Goal: Task Accomplishment & Management: Complete application form

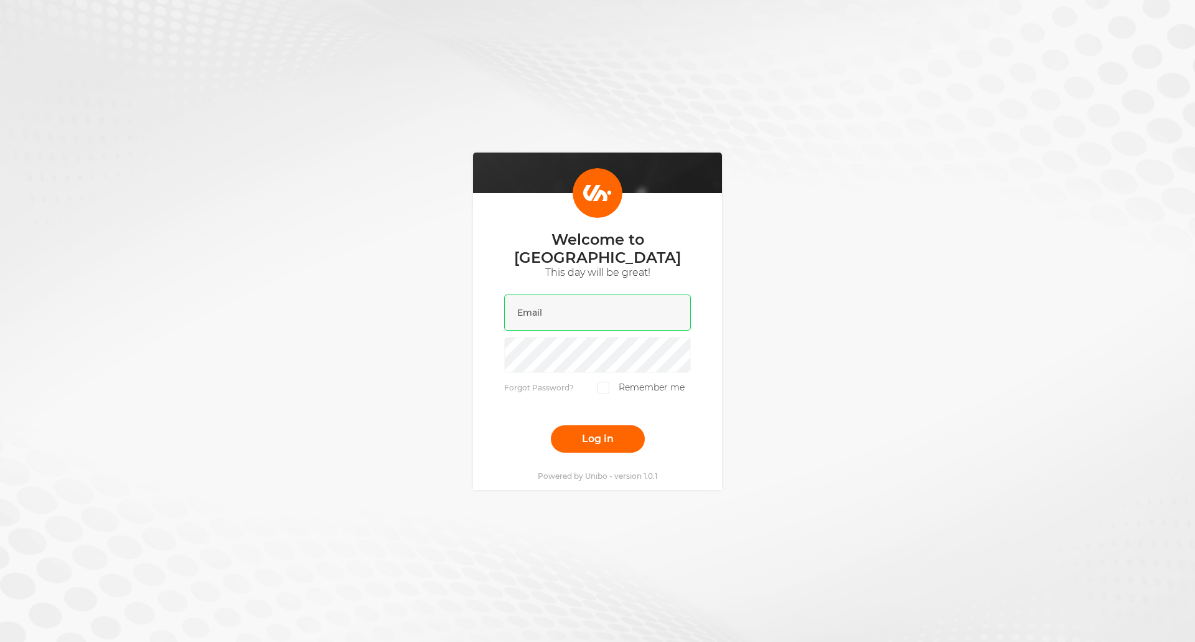
click at [570, 308] on input "email" at bounding box center [597, 312] width 187 height 36
click at [0, 641] on com-1password-button at bounding box center [0, 650] width 0 height 0
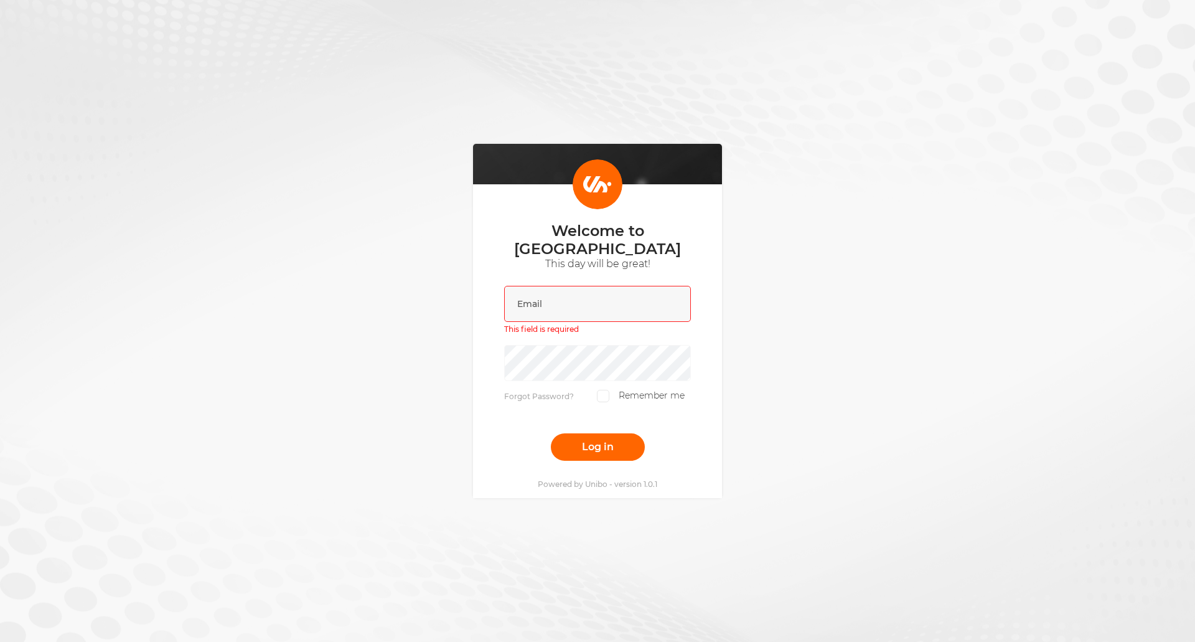
drag, startPoint x: 567, startPoint y: 314, endPoint x: 565, endPoint y: 303, distance: 11.4
click at [566, 312] on div "This field is required" at bounding box center [597, 312] width 187 height 53
click at [564, 296] on input "email" at bounding box center [597, 304] width 187 height 36
click at [608, 298] on input "email" at bounding box center [597, 304] width 187 height 36
click at [748, 333] on div "Welcome to Unibo This day will be great! This field is required Forgot Password…" at bounding box center [597, 321] width 1195 height 642
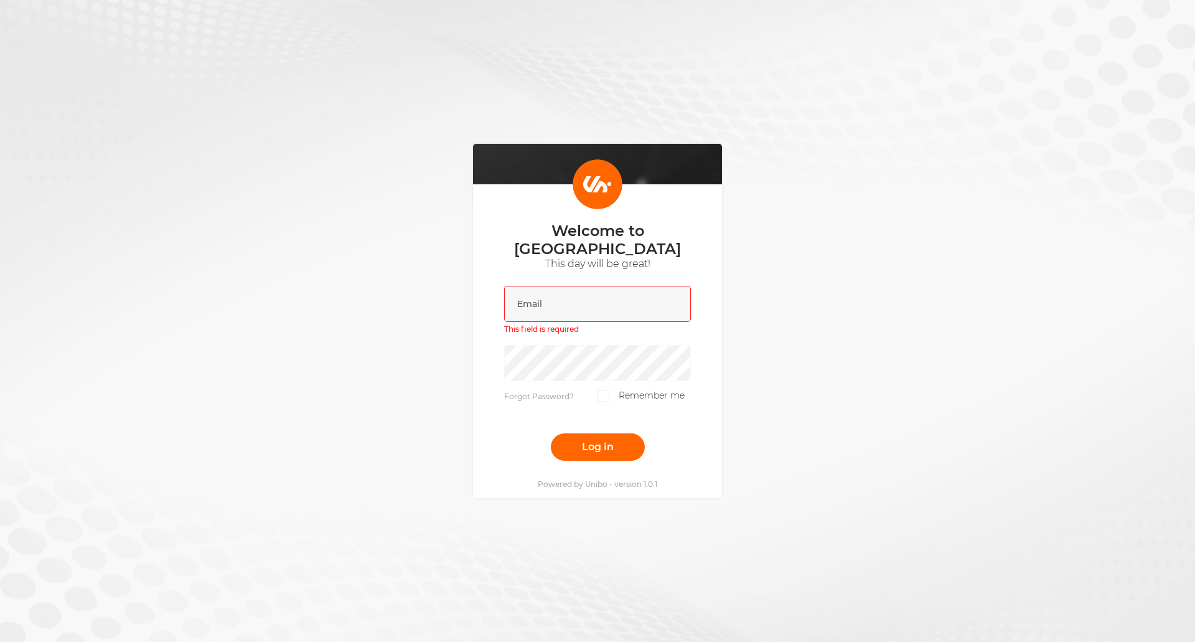
click at [754, 299] on div "Welcome to Unibo This day will be great! This field is required Forgot Password…" at bounding box center [597, 321] width 1195 height 642
click at [545, 299] on input "email" at bounding box center [597, 304] width 187 height 36
click at [0, 641] on com-1password-button at bounding box center [0, 650] width 0 height 0
click at [752, 297] on div "Welcome to Unibo This day will be great! This field is required Forgot Password…" at bounding box center [597, 321] width 1195 height 642
click at [569, 296] on input "email" at bounding box center [597, 304] width 187 height 36
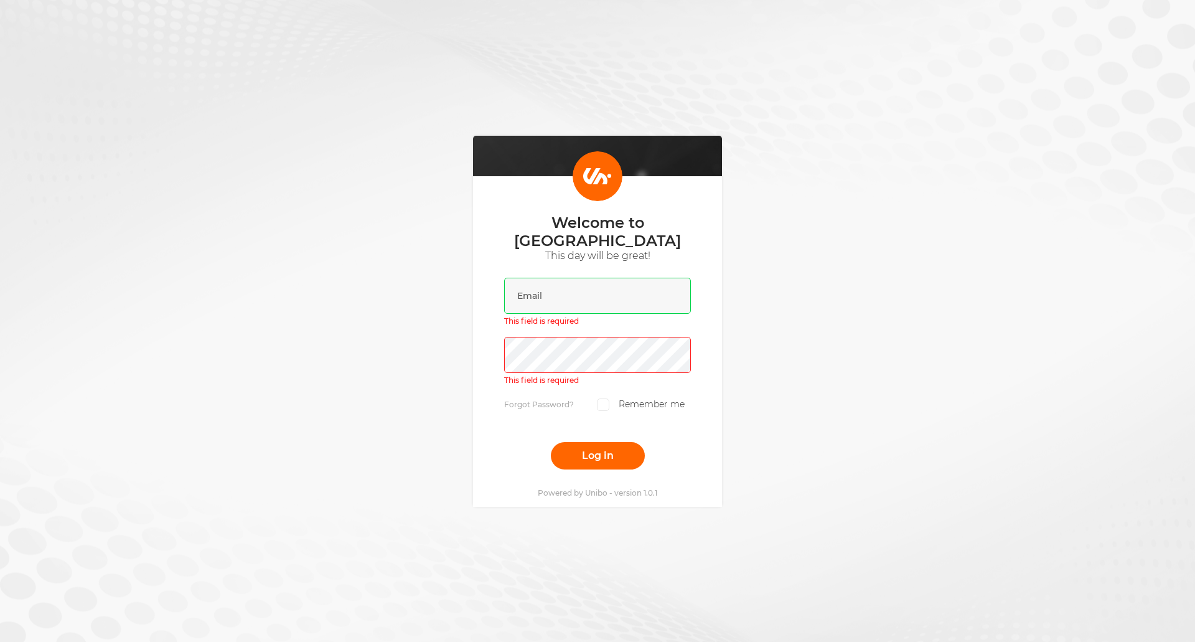
click at [594, 286] on input "email" at bounding box center [597, 296] width 187 height 36
click at [0, 641] on com-1password-button at bounding box center [0, 650] width 0 height 0
click at [796, 253] on div "Welcome to Unibo This day will be great! This field is required This field is r…" at bounding box center [597, 321] width 1195 height 642
click at [597, 297] on input "email" at bounding box center [597, 296] width 187 height 36
click at [0, 641] on com-1password-button at bounding box center [0, 650] width 0 height 0
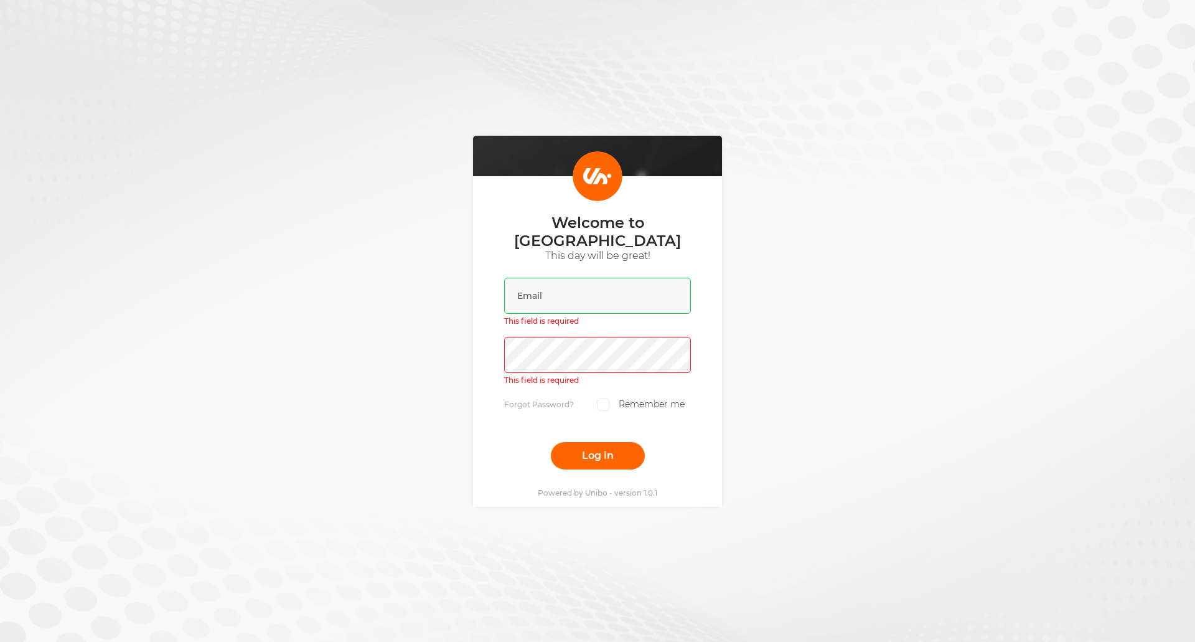
click at [0, 641] on com-1password-button at bounding box center [0, 650] width 0 height 0
click at [388, 273] on div "Welcome to Unibo This day will be great! This field is required This field is r…" at bounding box center [597, 321] width 1195 height 642
click at [299, 148] on div "Welcome to Unibo This day will be great! This field is required This field is r…" at bounding box center [597, 321] width 1195 height 642
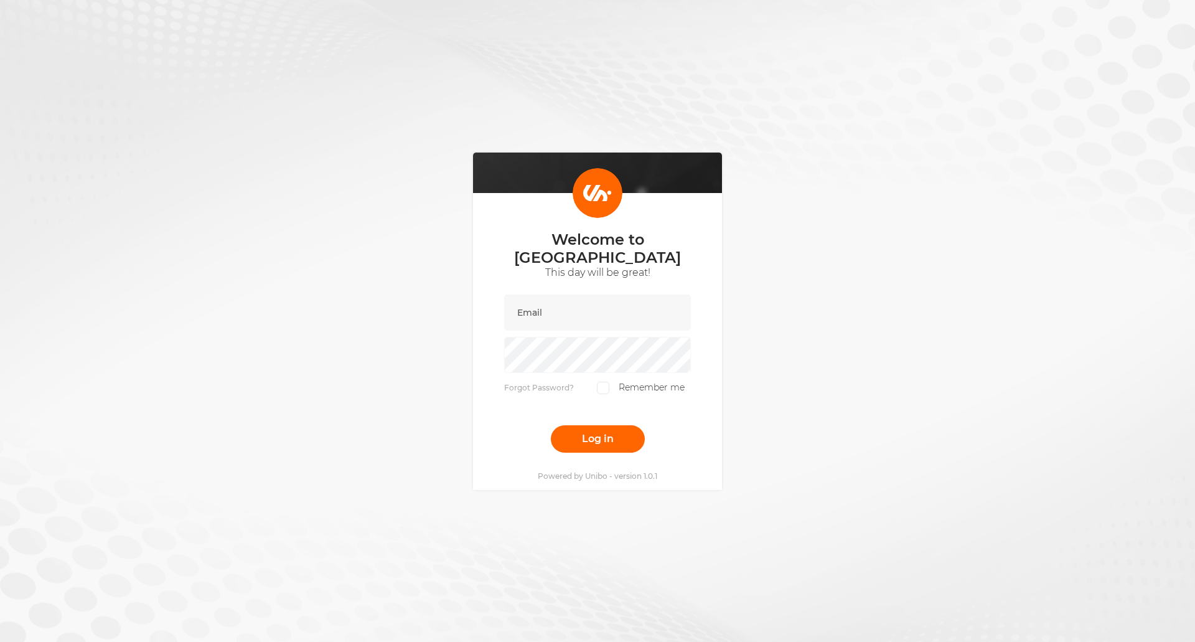
scroll to position [9, 0]
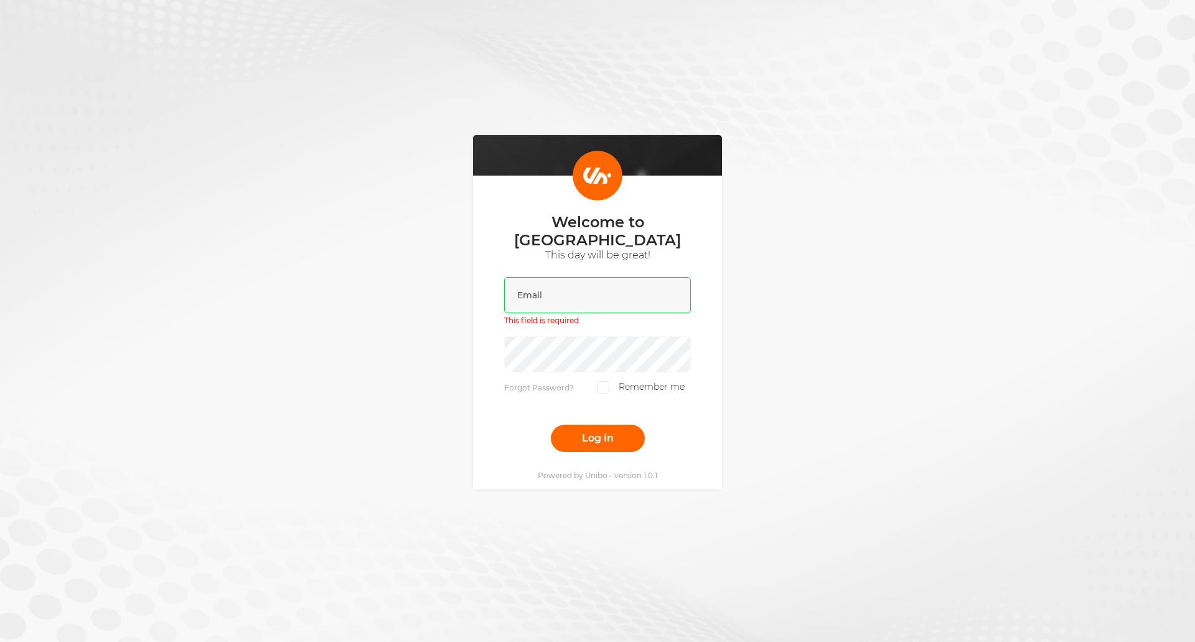
click at [579, 291] on input "email" at bounding box center [597, 295] width 187 height 36
paste input "https://bhgstagingcasino-admin.unibo.io/campaigns/list"
type input "https://bhgstagingcasino-admin.unibo.io/campaigns/list"
click at [577, 282] on input "https://bhgstagingcasino-admin.unibo.io/campaigns/list" at bounding box center [597, 295] width 187 height 36
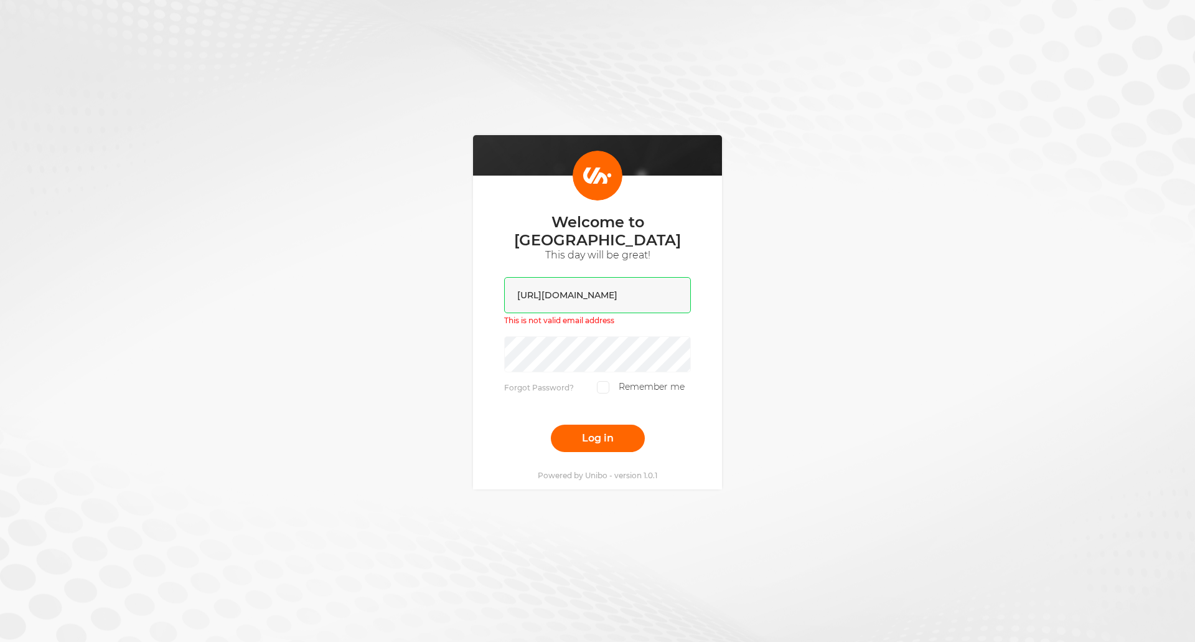
click at [577, 282] on input "https://bhgstagingcasino-admin.unibo.io/campaigns/list" at bounding box center [597, 295] width 187 height 36
paste input "[EMAIL_ADDRESS][DOMAIN_NAME]"
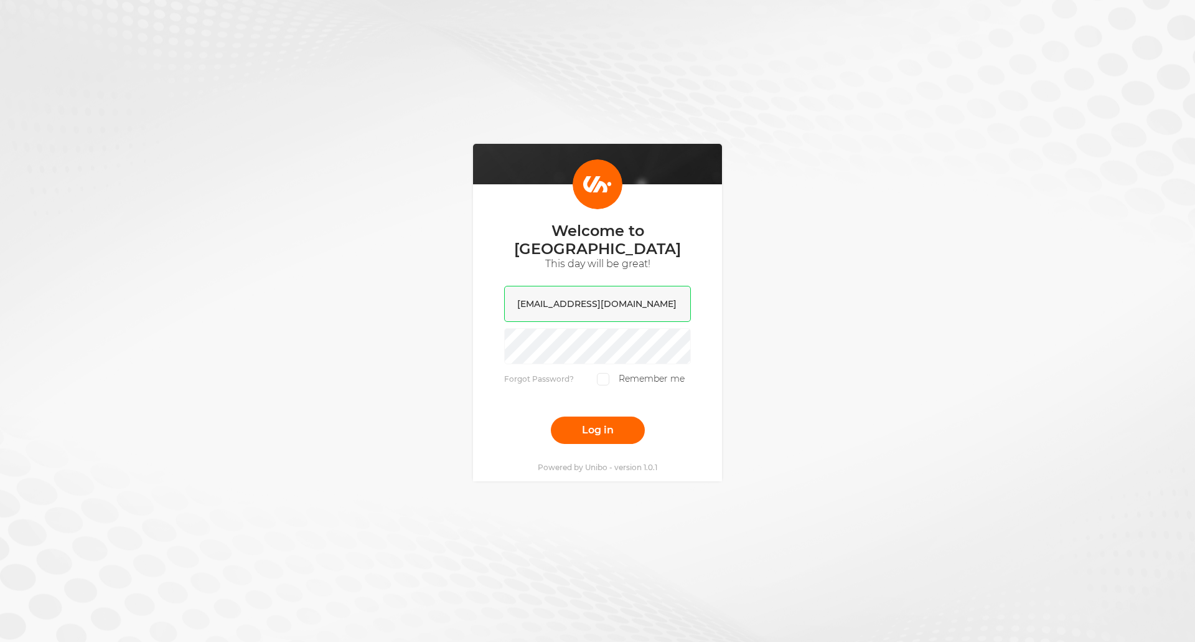
type input "[EMAIL_ADDRESS][DOMAIN_NAME]"
drag, startPoint x: 817, startPoint y: 316, endPoint x: 748, endPoint y: 311, distance: 69.3
click at [815, 316] on div "Welcome to Unibo This day will be great! hristo.markov@badhombregaming.com Forg…" at bounding box center [597, 312] width 1195 height 642
drag, startPoint x: 599, startPoint y: 366, endPoint x: 597, endPoint y: 376, distance: 10.7
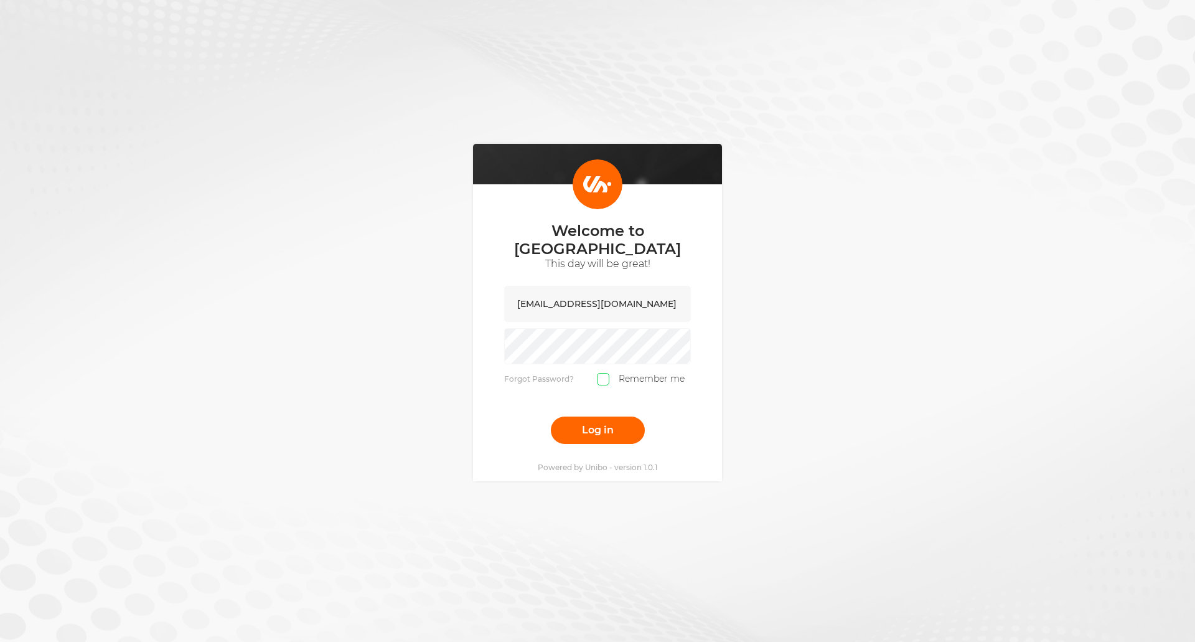
click at [598, 373] on input "Remember me" at bounding box center [603, 379] width 12 height 12
checkbox input "true"
click at [589, 423] on button "Log in" at bounding box center [598, 429] width 94 height 27
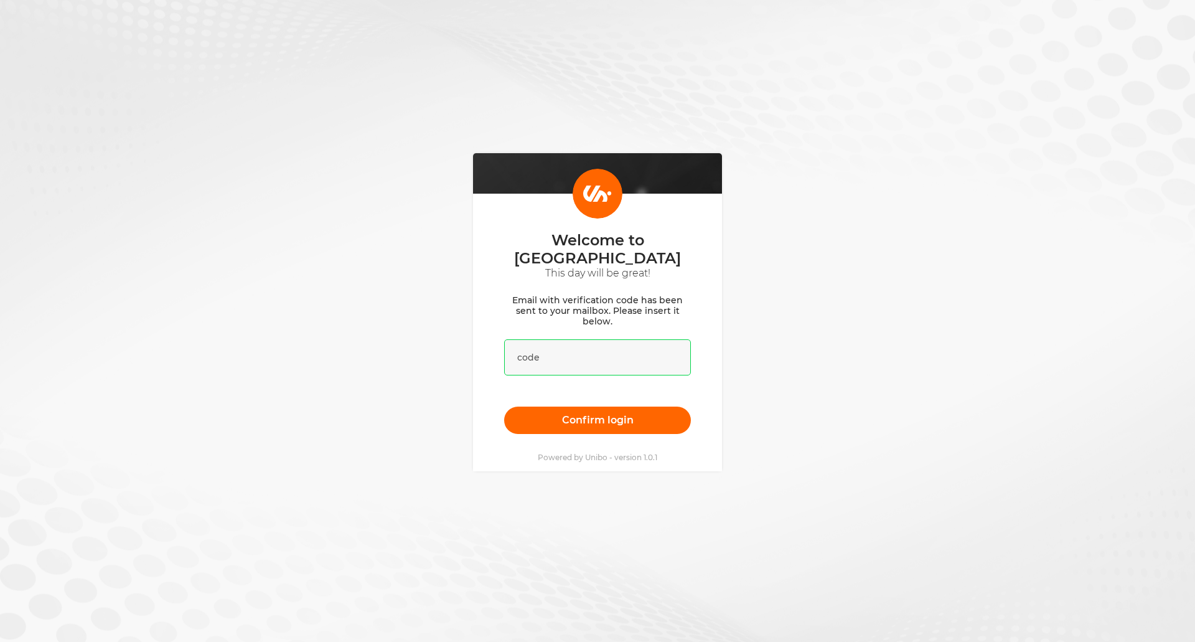
click at [548, 351] on input "text" at bounding box center [597, 357] width 187 height 36
paste input "576777"
type input "576777"
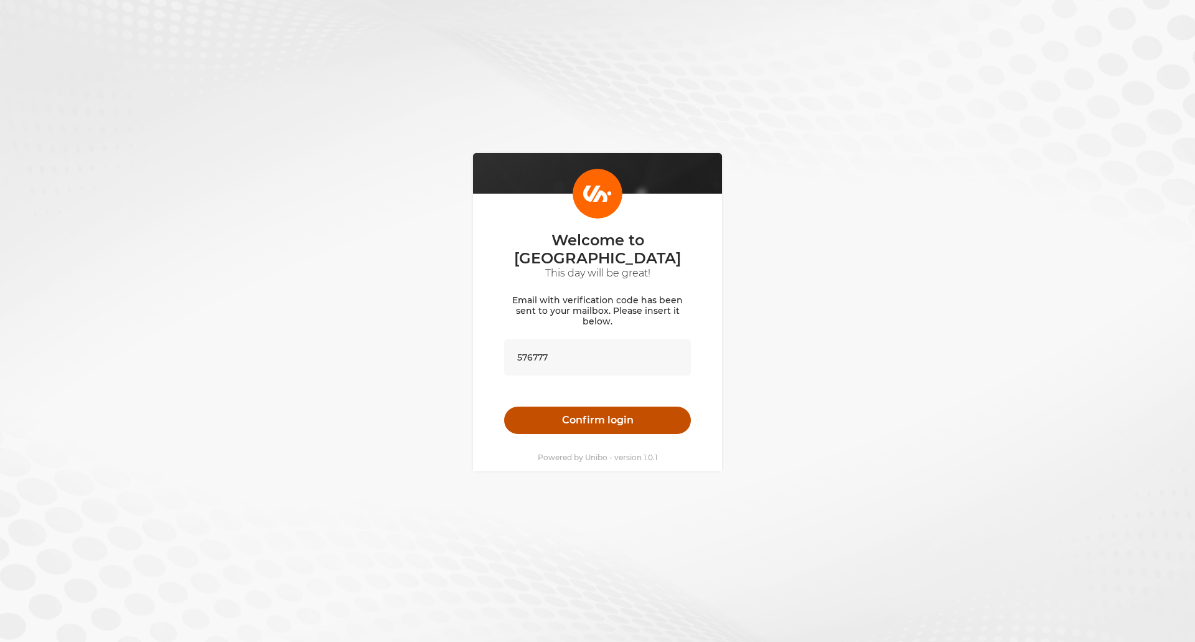
click at [582, 413] on button "Confirm login" at bounding box center [597, 419] width 187 height 27
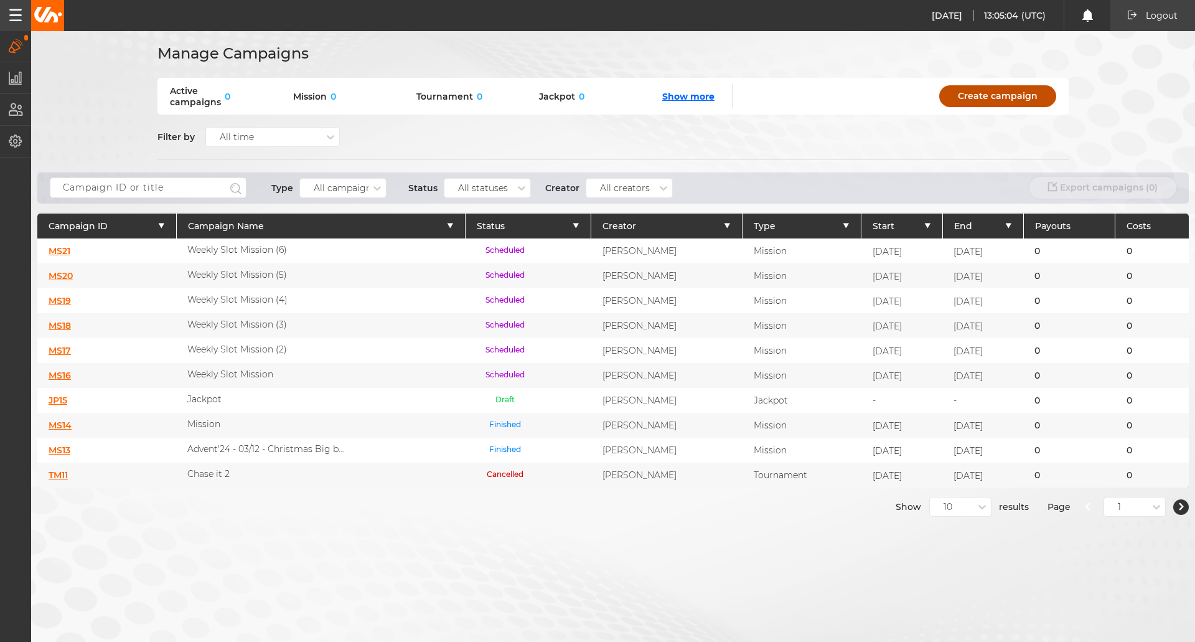
click at [973, 99] on link "Create campaign" at bounding box center [997, 96] width 117 height 22
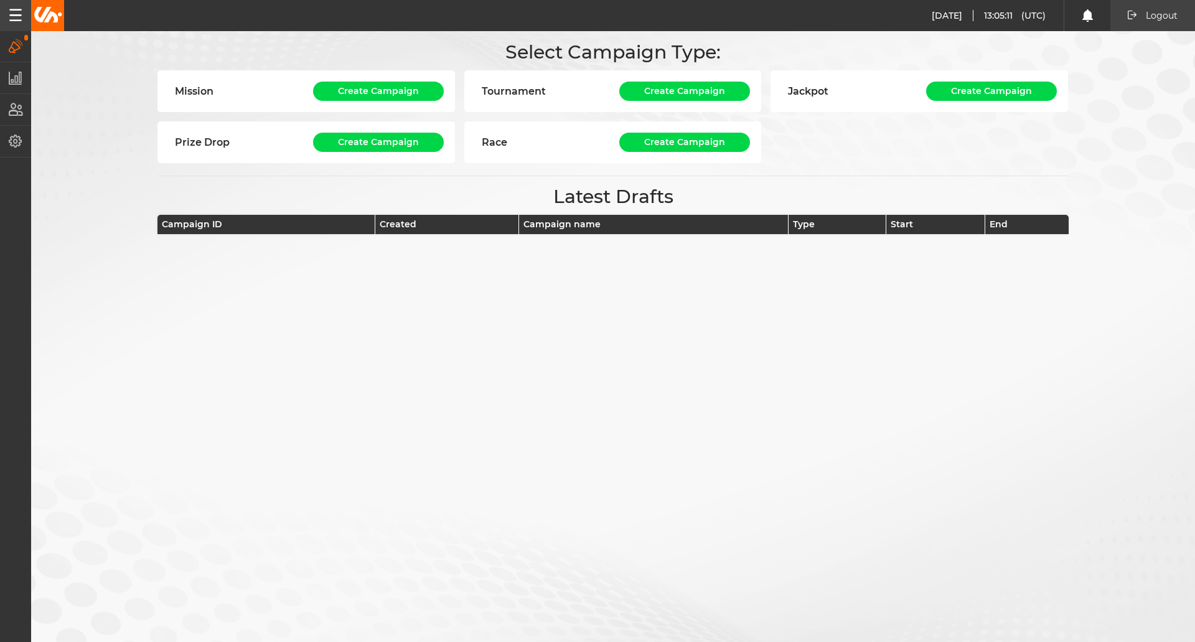
click at [374, 81] on div "Mission Create Campaign" at bounding box center [305, 91] width 297 height 42
click at [372, 89] on button "Create Campaign" at bounding box center [378, 91] width 131 height 19
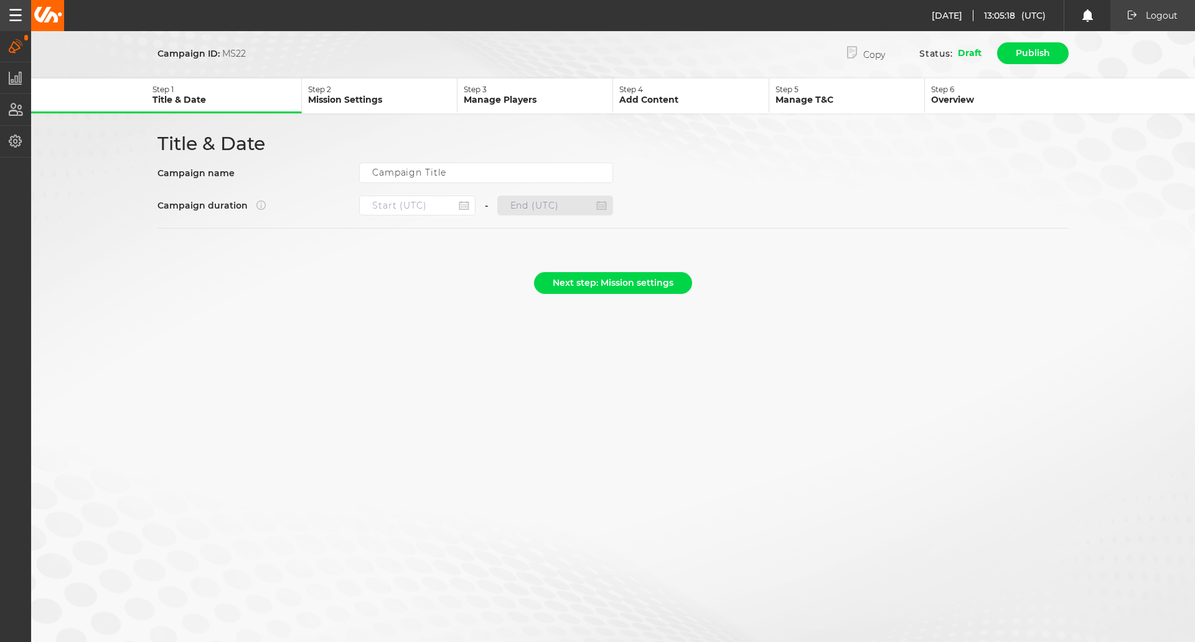
type input "Mission"
click at [416, 206] on input at bounding box center [417, 205] width 116 height 20
click at [391, 355] on div "29" at bounding box center [394, 353] width 17 height 17
type input "29.09.2025 13:10"
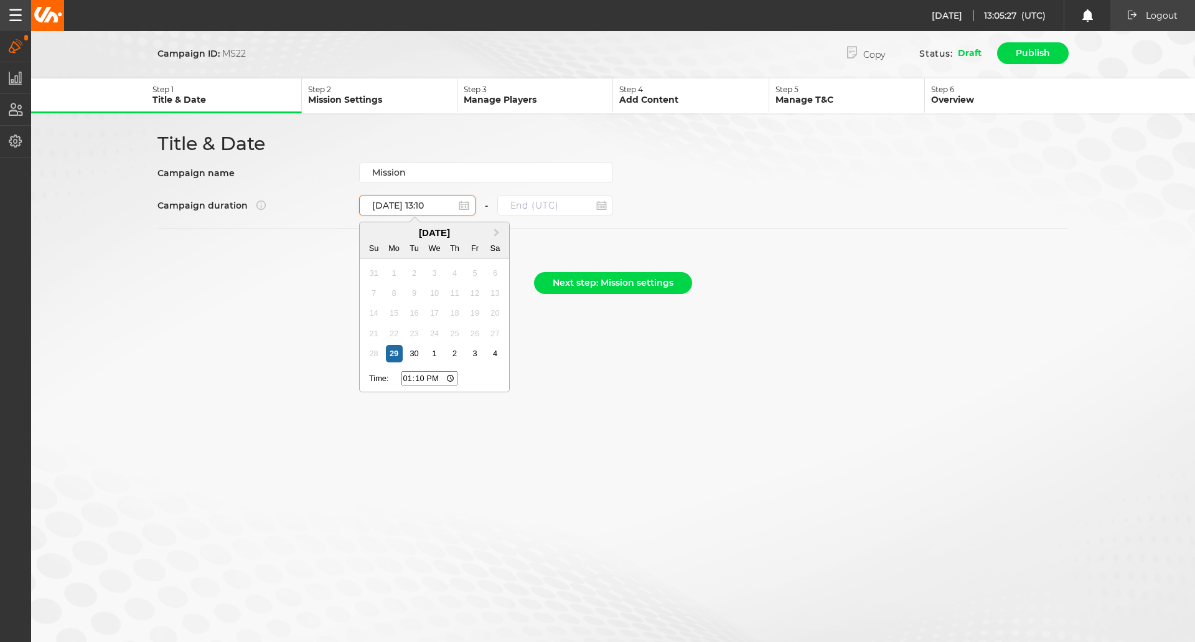
drag, startPoint x: 419, startPoint y: 204, endPoint x: 444, endPoint y: 202, distance: 24.3
click at [444, 202] on input "29.09.2025 13:10" at bounding box center [417, 205] width 116 height 20
click at [426, 378] on input "13:10" at bounding box center [429, 378] width 56 height 14
click at [419, 376] on input "13:10" at bounding box center [429, 378] width 56 height 14
click at [409, 377] on input "13:10" at bounding box center [429, 378] width 56 height 14
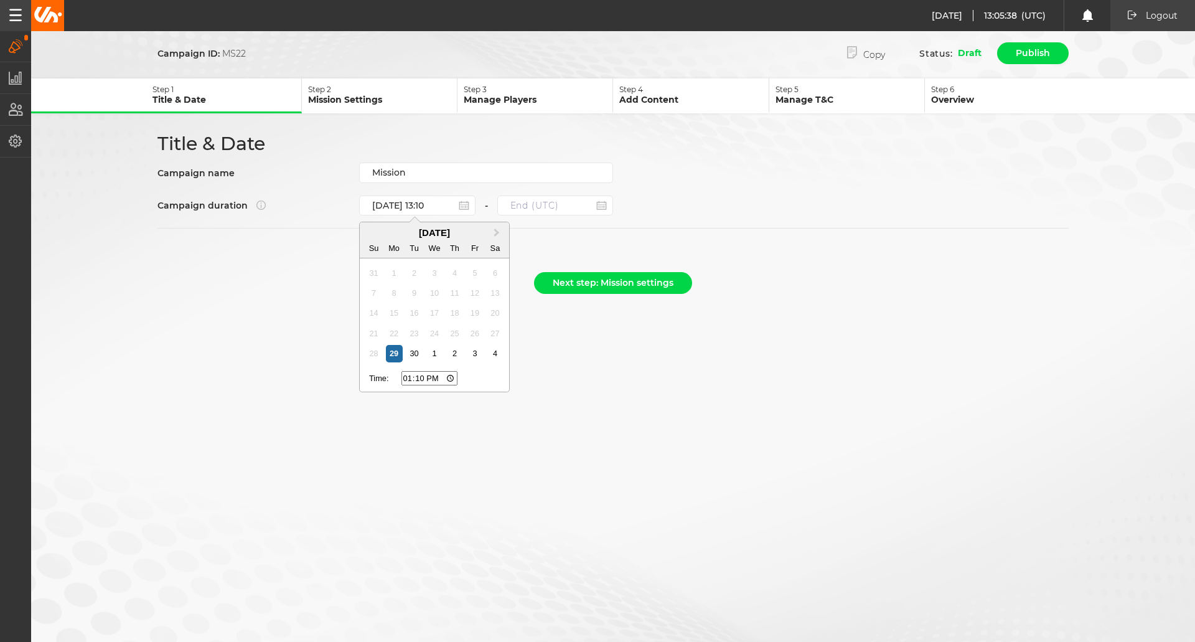
drag, startPoint x: 418, startPoint y: 379, endPoint x: 442, endPoint y: 381, distance: 23.7
click at [427, 379] on input "13:10" at bounding box center [429, 378] width 56 height 14
click at [498, 368] on div "Next Month September 2025 Su Mo Tu We Th Fr Sa 31 1 2 3 4 5 6 7 8 9 10 11 12 13…" at bounding box center [434, 307] width 151 height 170
click at [419, 378] on input "13:10" at bounding box center [429, 378] width 56 height 14
type input "13:10"
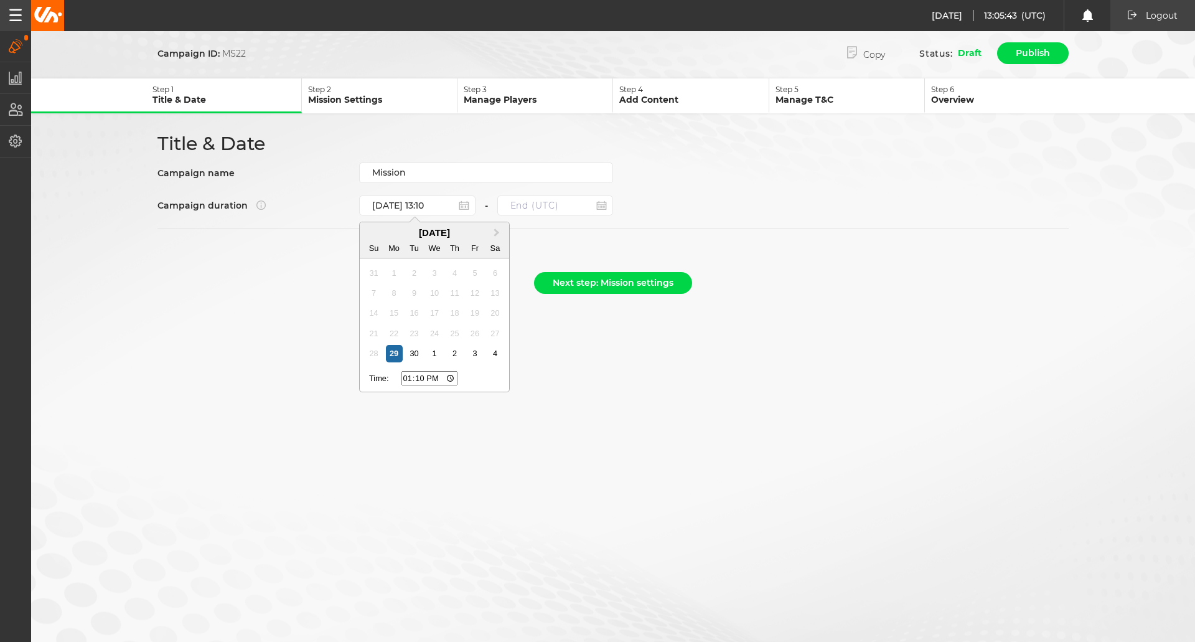
click at [557, 245] on section at bounding box center [612, 241] width 911 height 26
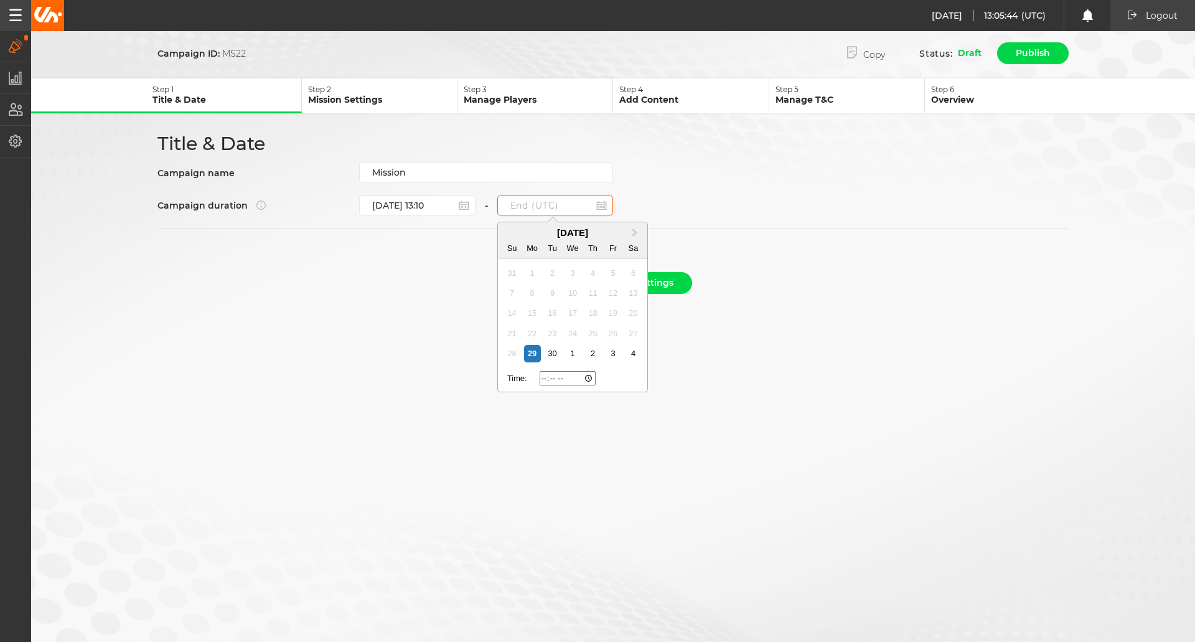
click at [563, 213] on input at bounding box center [555, 205] width 116 height 20
click at [572, 356] on div "1" at bounding box center [572, 353] width 17 height 17
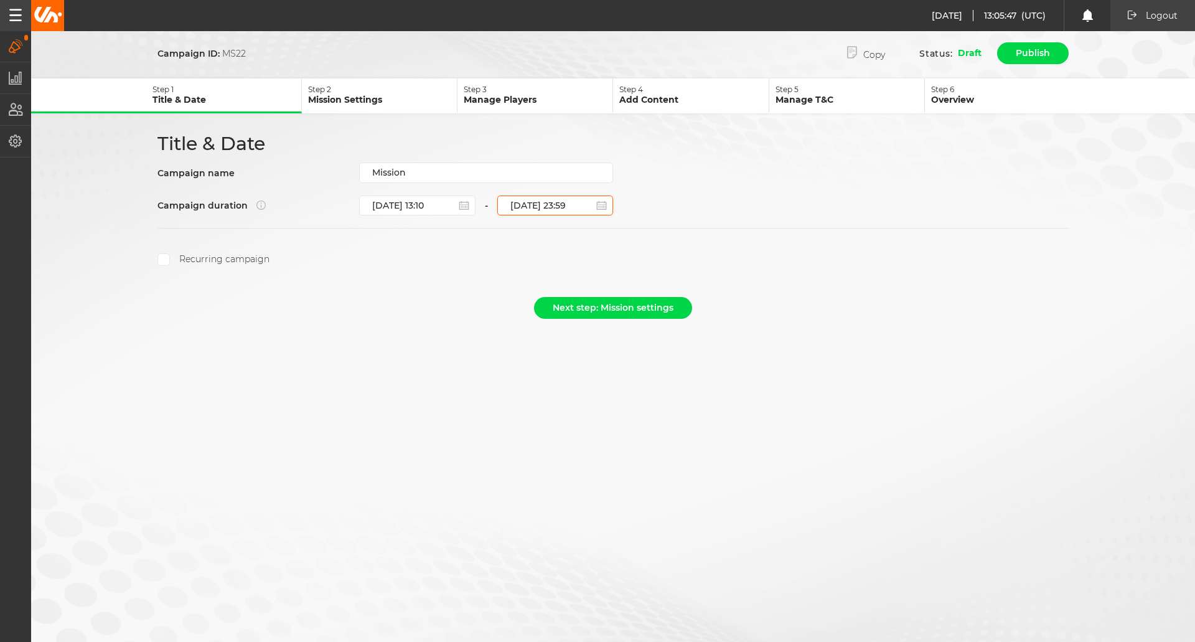
click at [540, 202] on input "01.10.2025 23:59" at bounding box center [555, 205] width 116 height 20
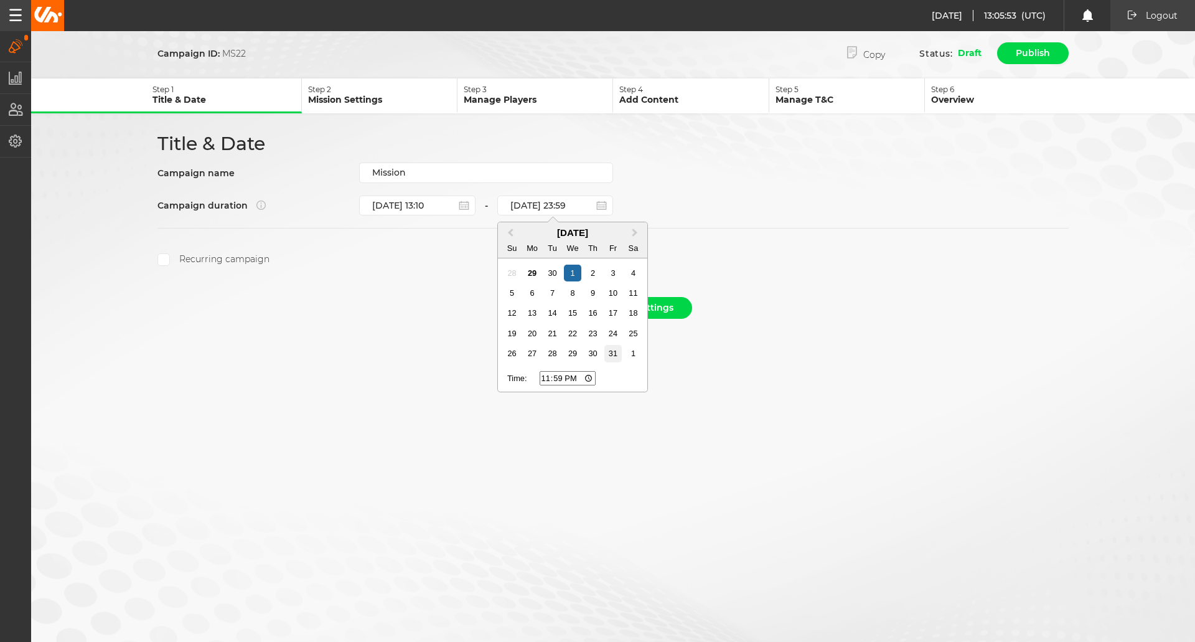
click at [612, 353] on div "31" at bounding box center [612, 353] width 17 height 17
click at [571, 203] on input "31.10.2025 23:59" at bounding box center [555, 205] width 116 height 20
click at [635, 234] on span "Next Month" at bounding box center [635, 233] width 0 height 14
drag, startPoint x: 577, startPoint y: 348, endPoint x: 572, endPoint y: 363, distance: 16.5
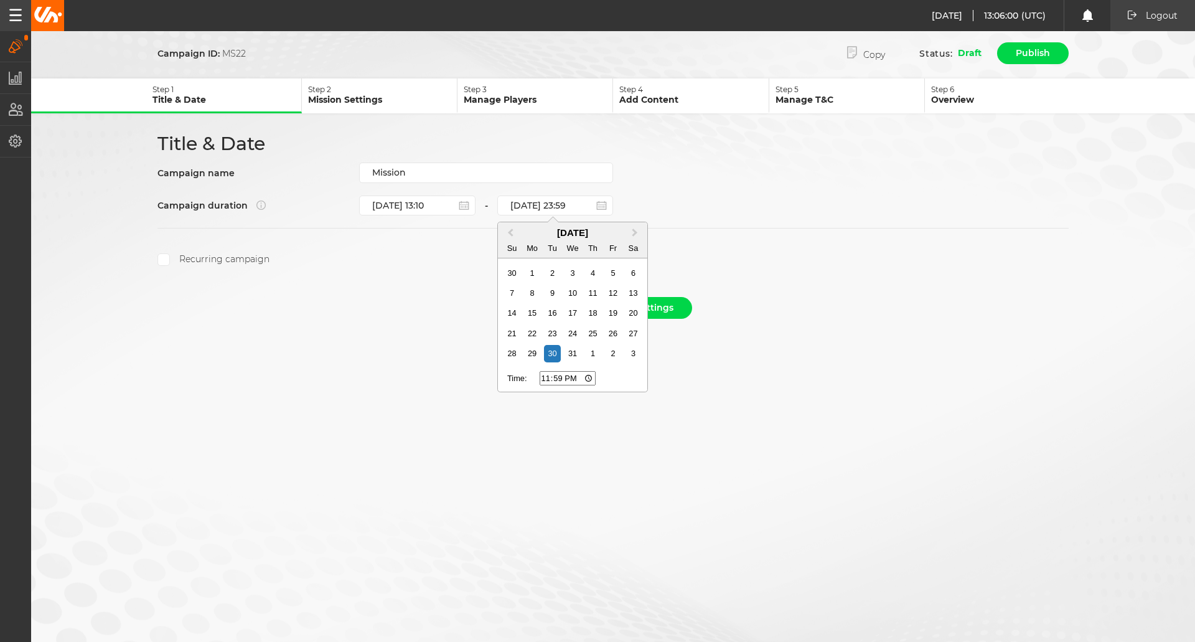
click at [576, 350] on div "31" at bounding box center [572, 353] width 17 height 17
type input "31.12.2025 23:59"
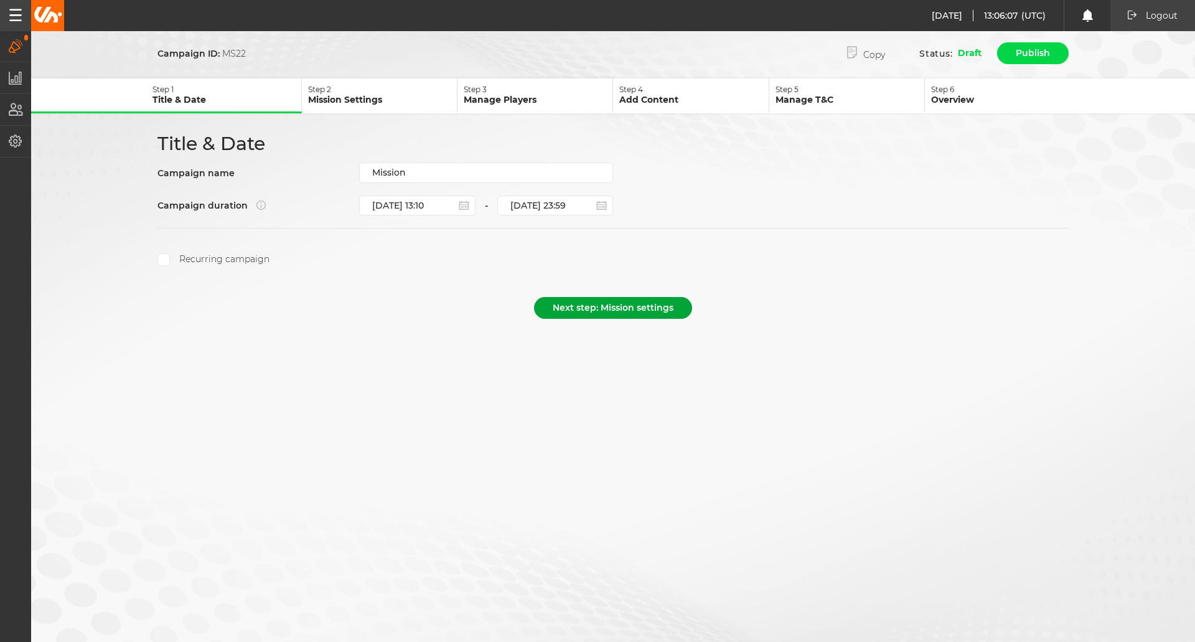
click at [619, 312] on button "Next step: Mission settings" at bounding box center [613, 308] width 158 height 22
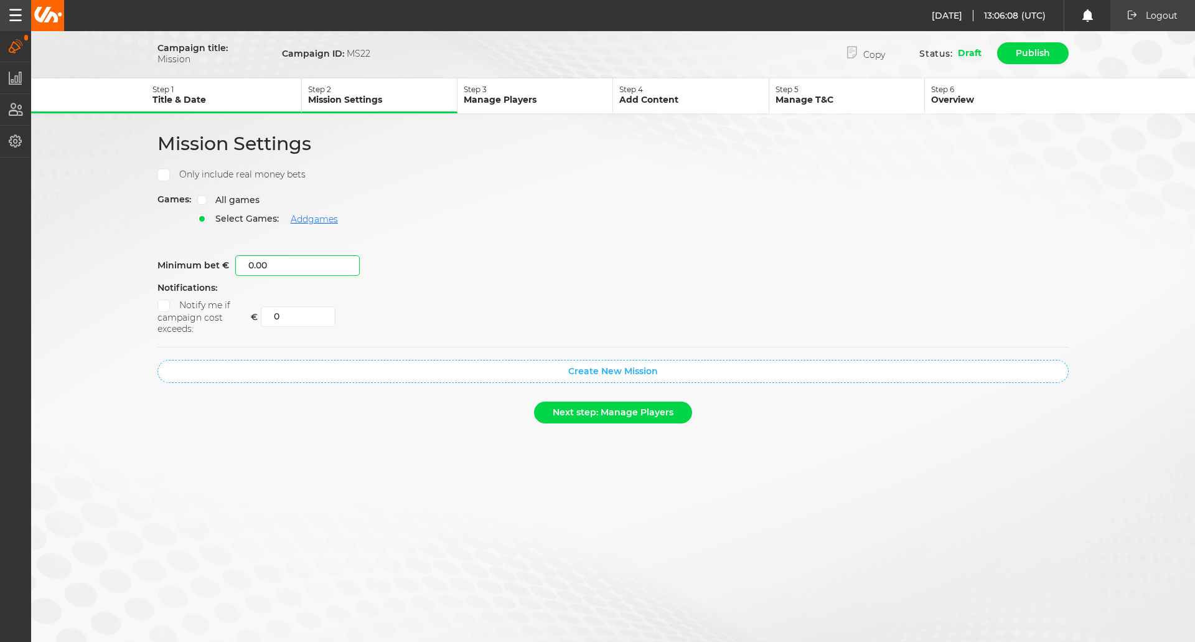
click at [304, 263] on input "0.00" at bounding box center [297, 265] width 124 height 21
click at [405, 243] on div "Mission Settings Devices All devices Only include real money bets Games: All ga…" at bounding box center [612, 257] width 933 height 251
click at [605, 407] on button "Next step: Manage Players" at bounding box center [613, 412] width 158 height 22
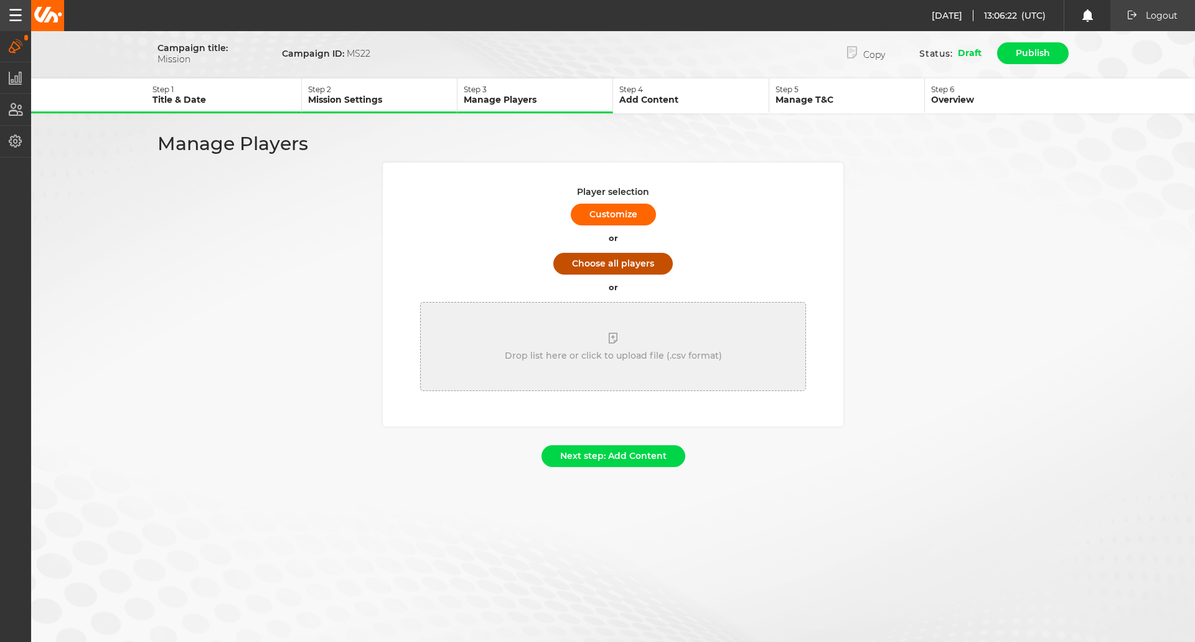
click at [603, 267] on button "Choose all players" at bounding box center [612, 264] width 119 height 22
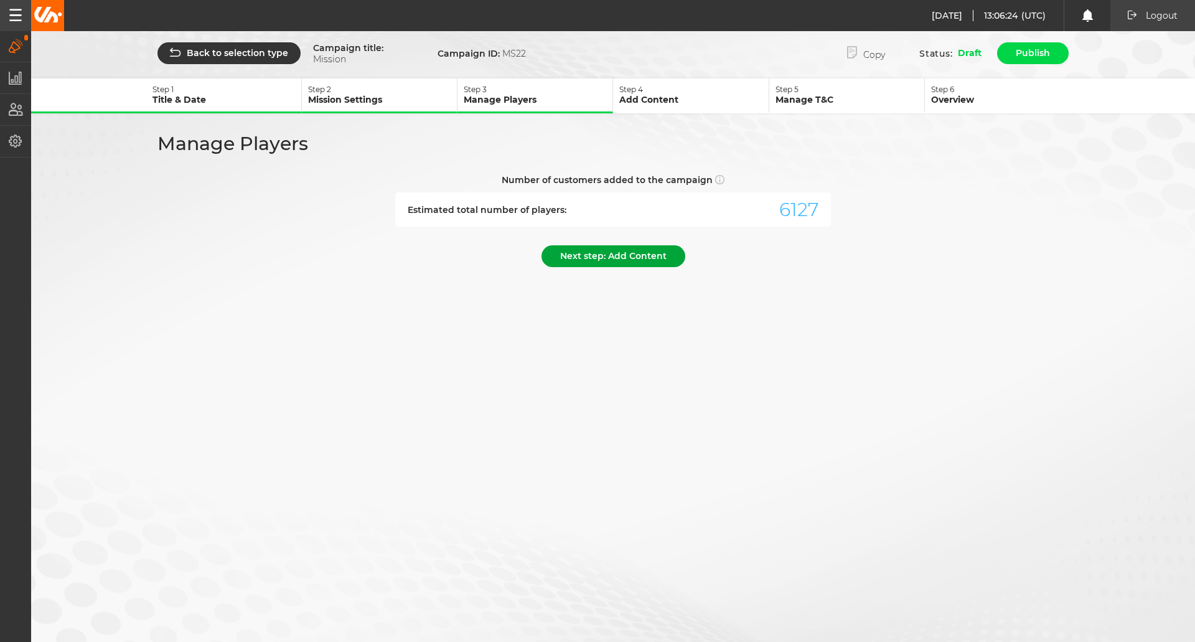
click at [593, 262] on button "Next step: Add Content" at bounding box center [613, 256] width 144 height 22
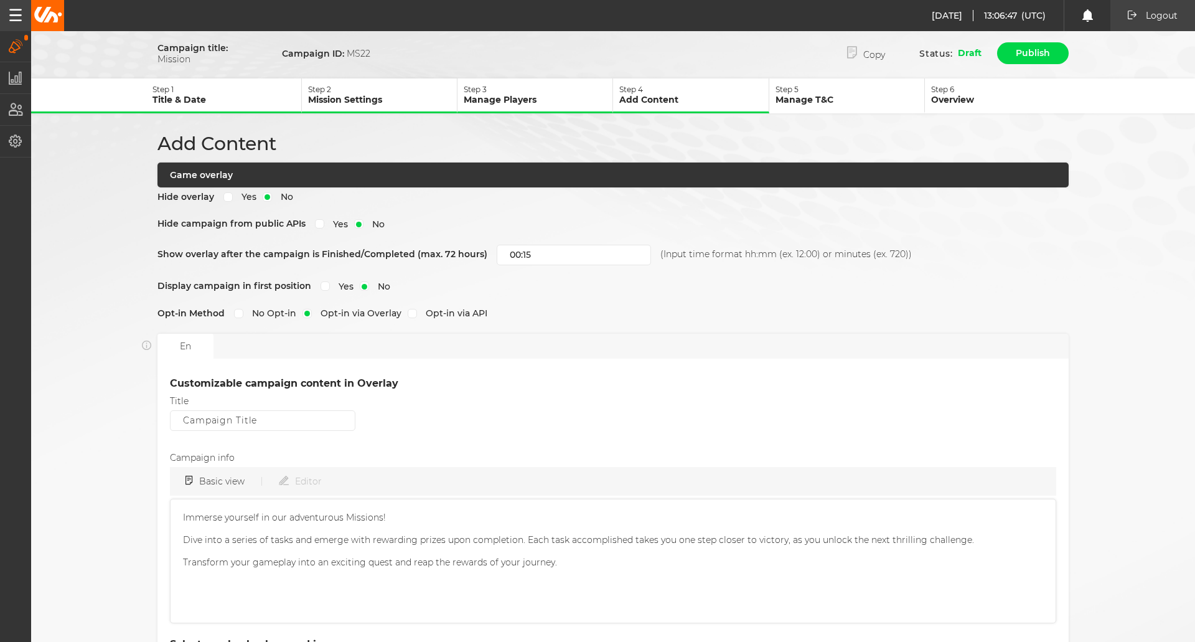
scroll to position [166, 0]
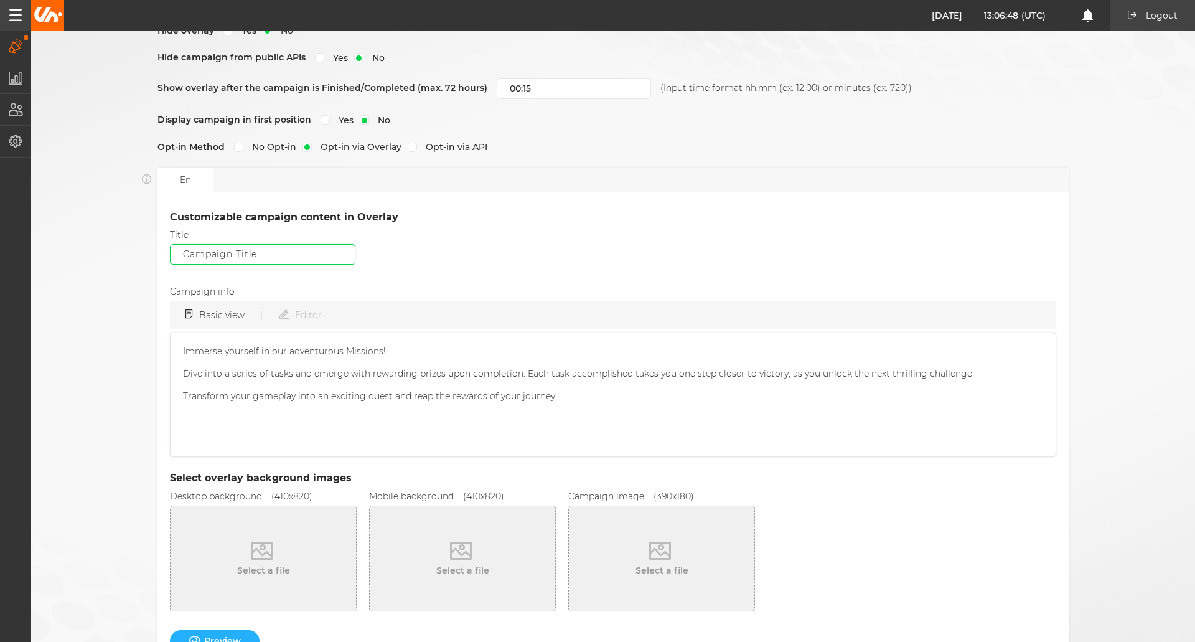
click at [234, 257] on input "Title" at bounding box center [262, 254] width 185 height 21
type input "T"
type input "Mitko Test"
click at [470, 261] on div "Title Mitko Test" at bounding box center [613, 250] width 886 height 41
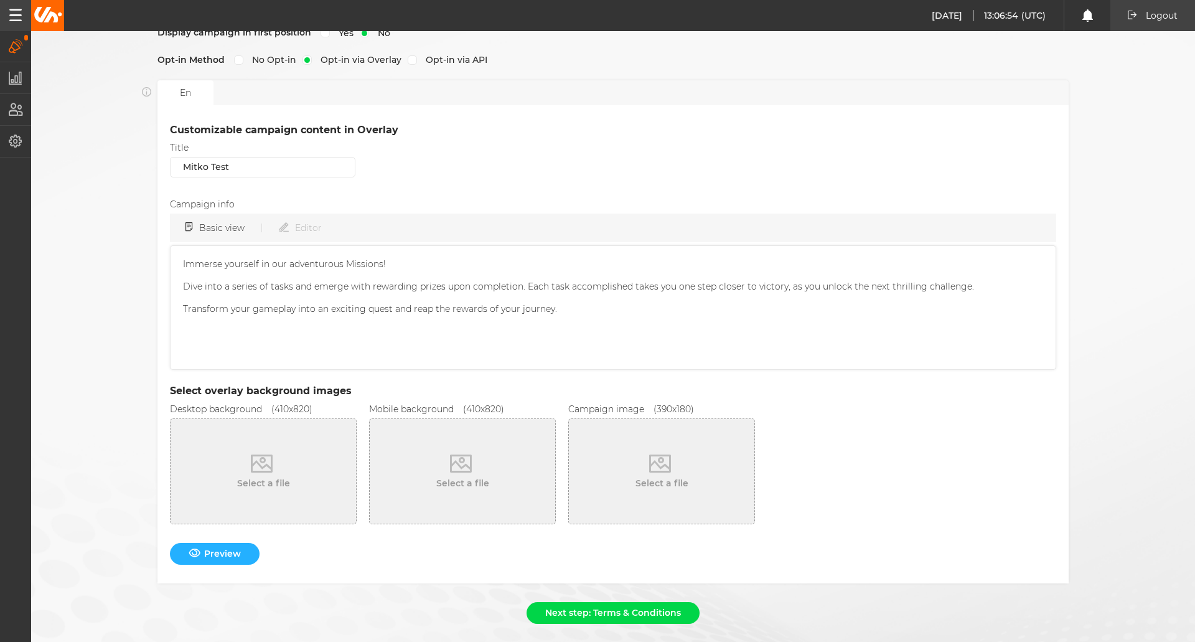
scroll to position [281, 0]
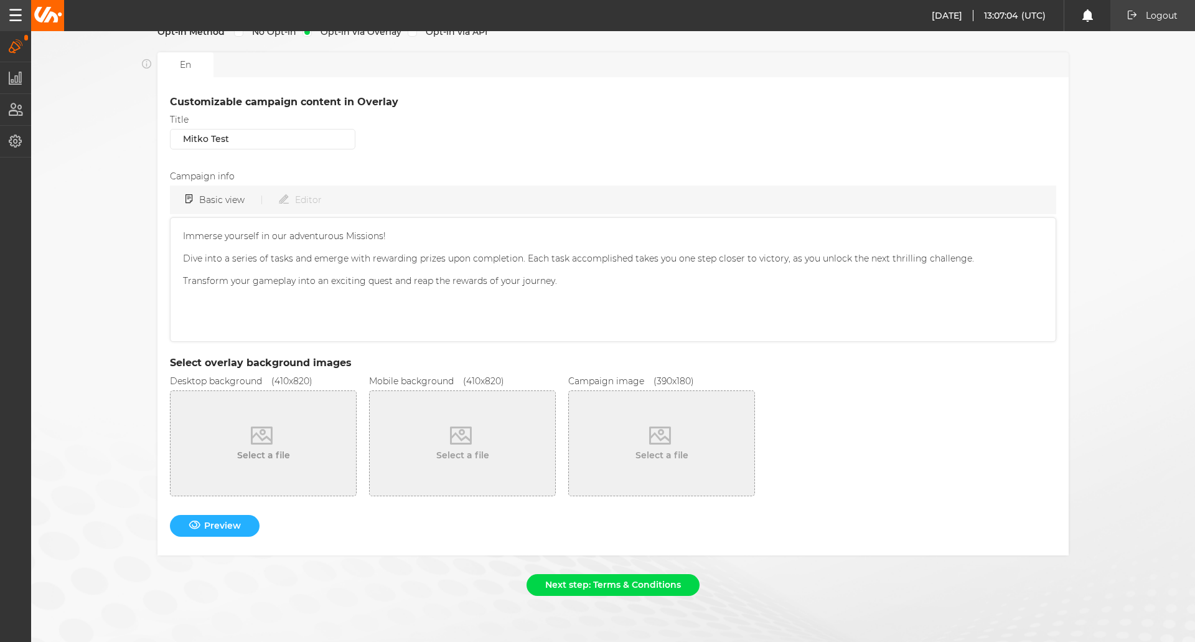
click at [314, 482] on button "Select a file" at bounding box center [262, 443] width 185 height 105
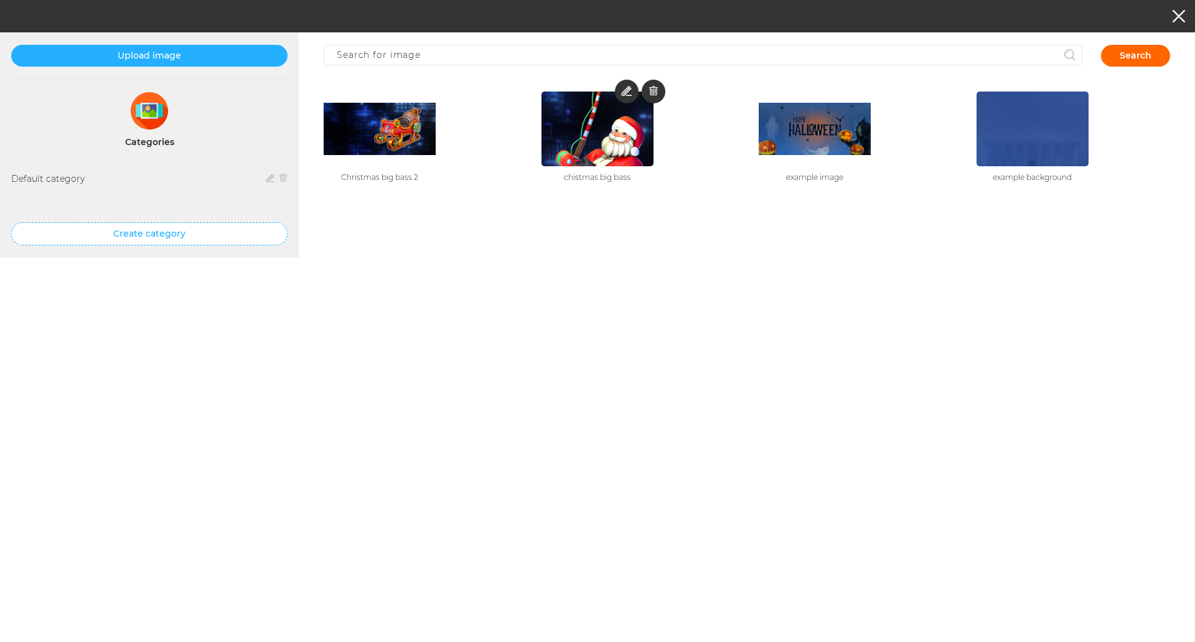
click at [601, 143] on img at bounding box center [597, 129] width 112 height 224
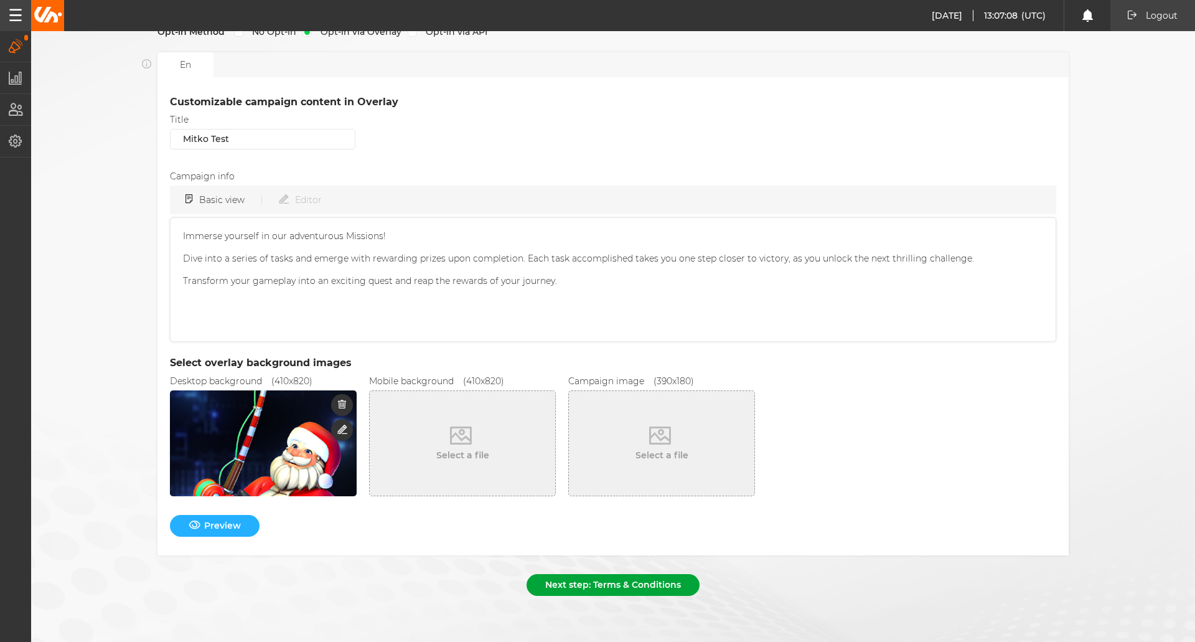
click at [601, 586] on button "Next step: Terms & Conditions" at bounding box center [612, 585] width 173 height 22
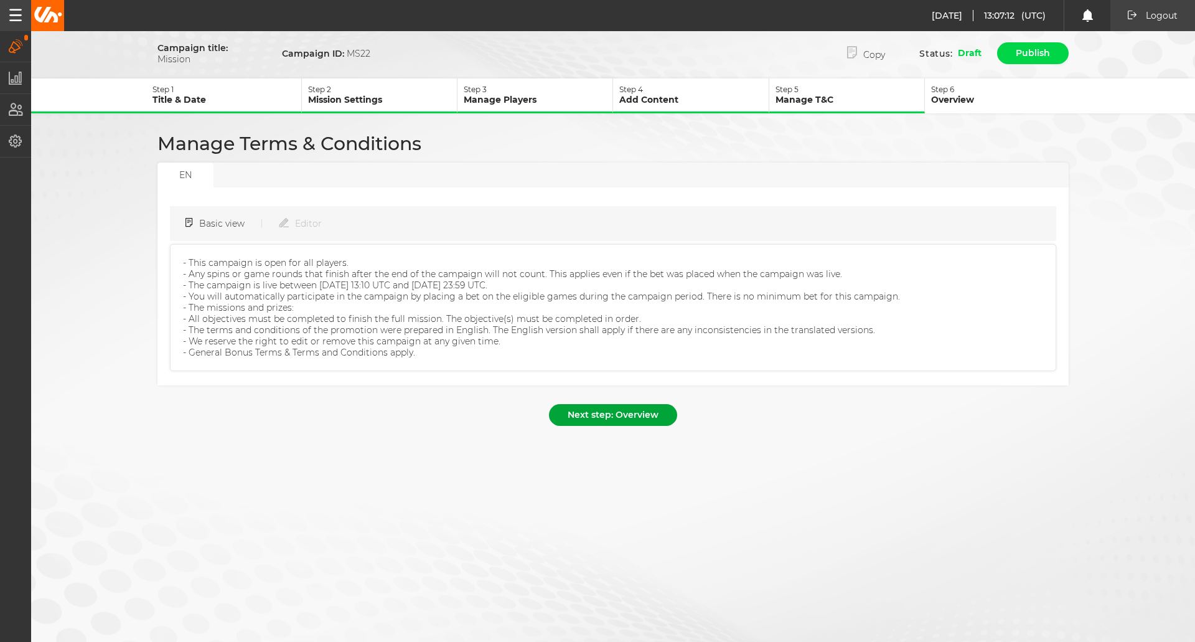
click at [593, 421] on button "Next step: Overview" at bounding box center [613, 415] width 128 height 22
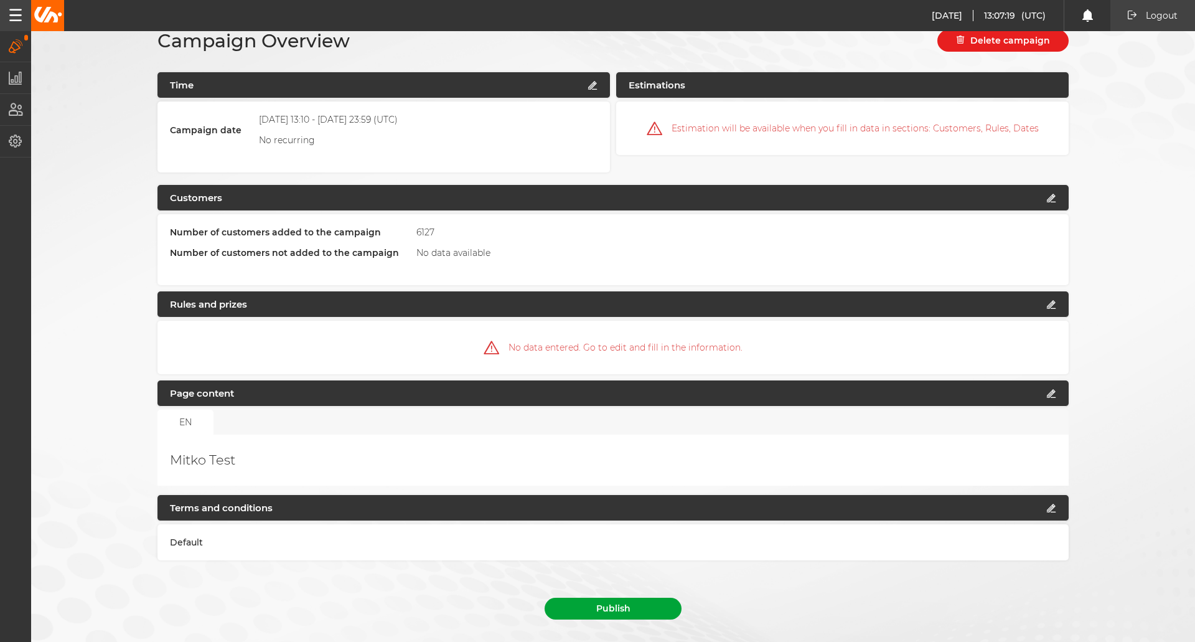
scroll to position [126, 0]
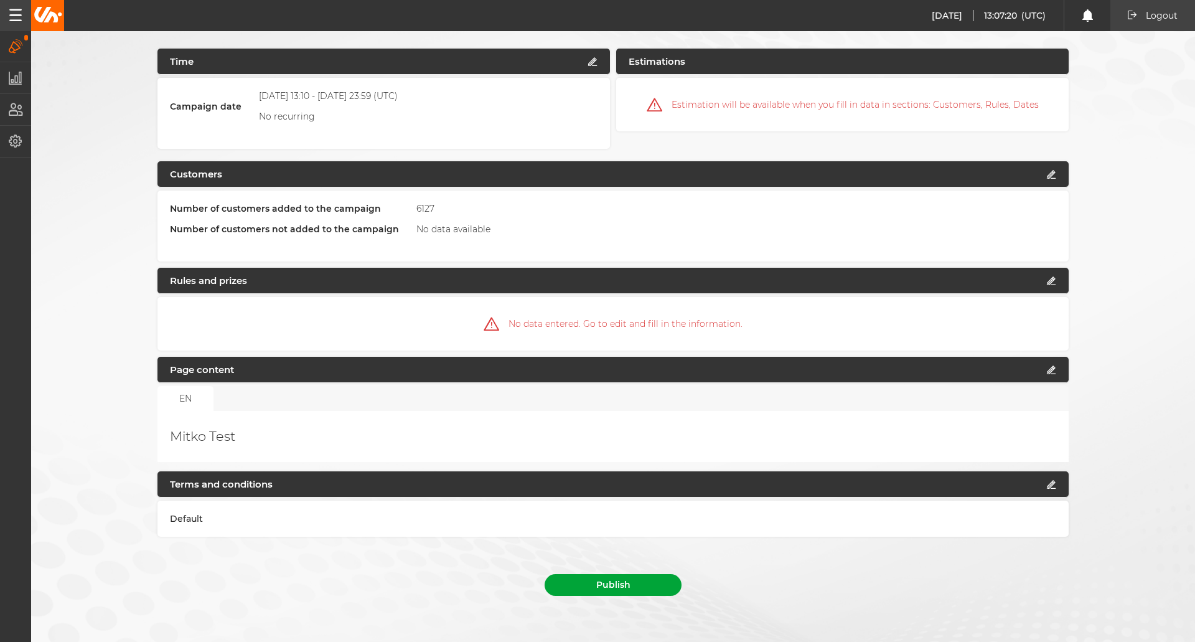
click at [581, 581] on button "Publish" at bounding box center [612, 585] width 137 height 22
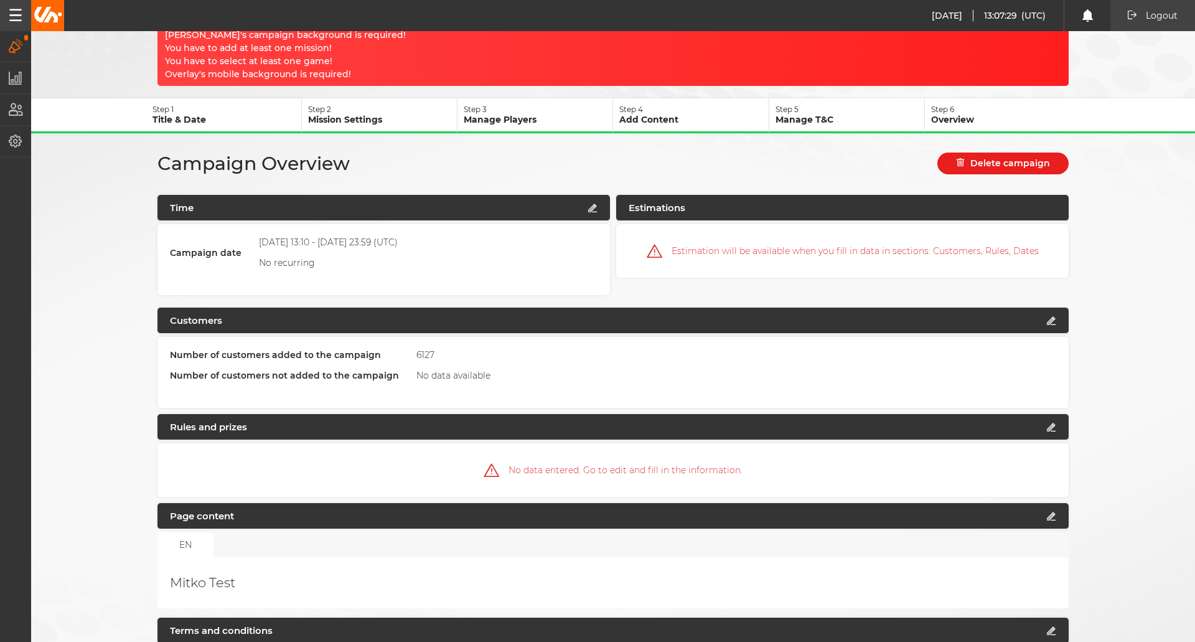
scroll to position [0, 0]
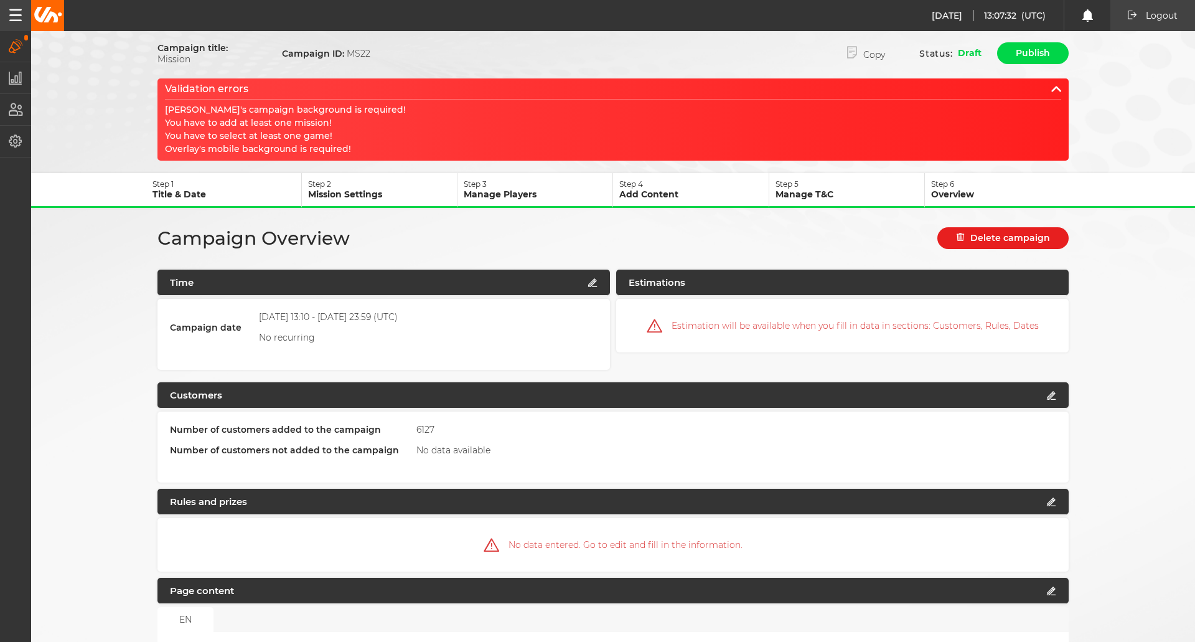
click at [671, 195] on p "Add Content" at bounding box center [693, 194] width 149 height 11
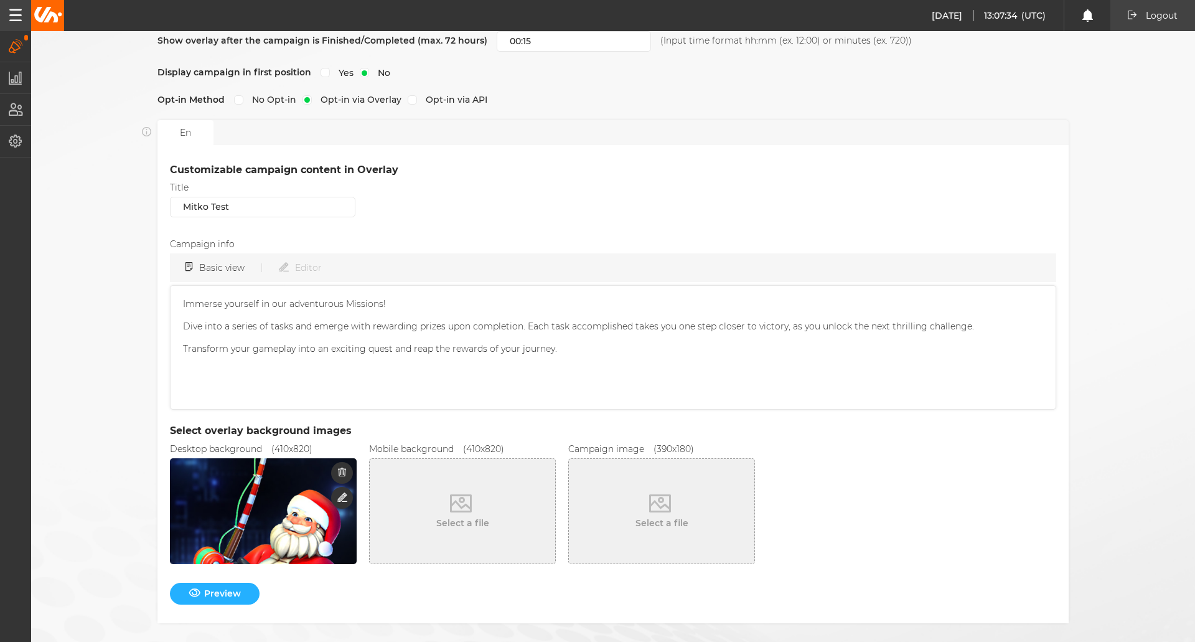
scroll to position [332, 0]
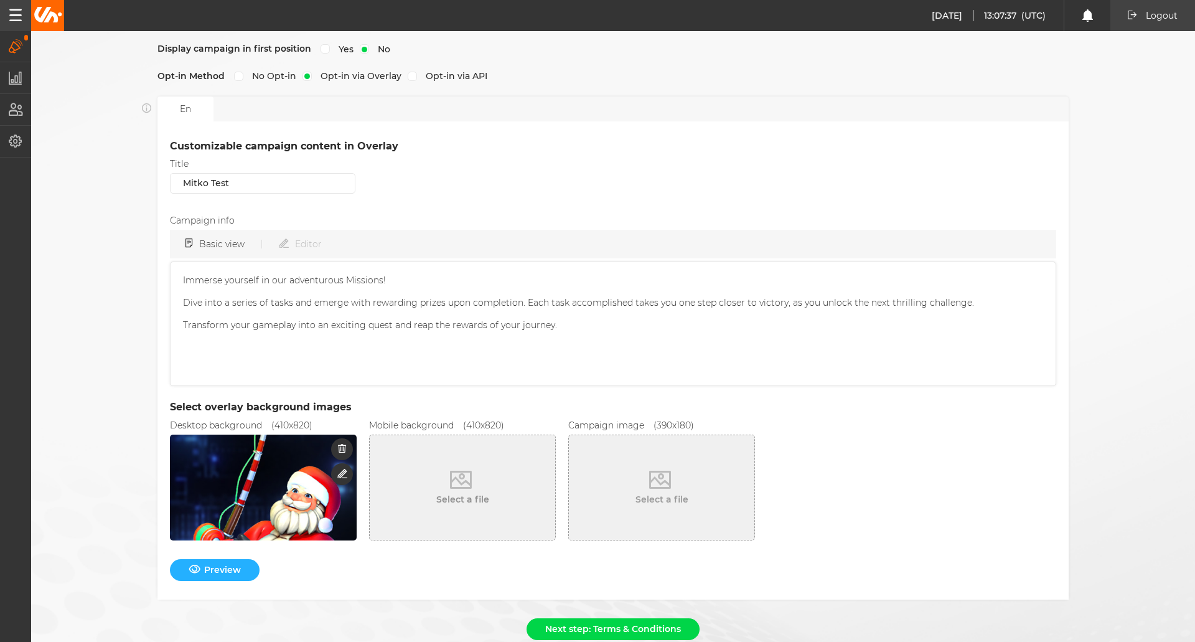
click at [503, 488] on button "Select a file" at bounding box center [462, 487] width 185 height 105
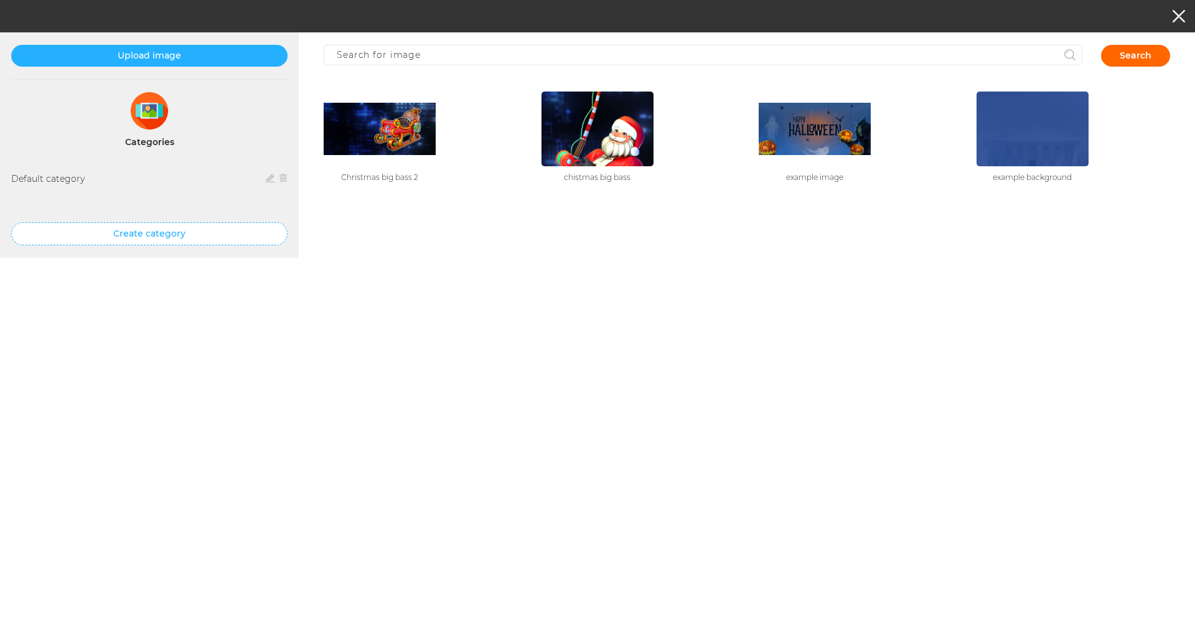
click at [403, 144] on img at bounding box center [380, 129] width 112 height 52
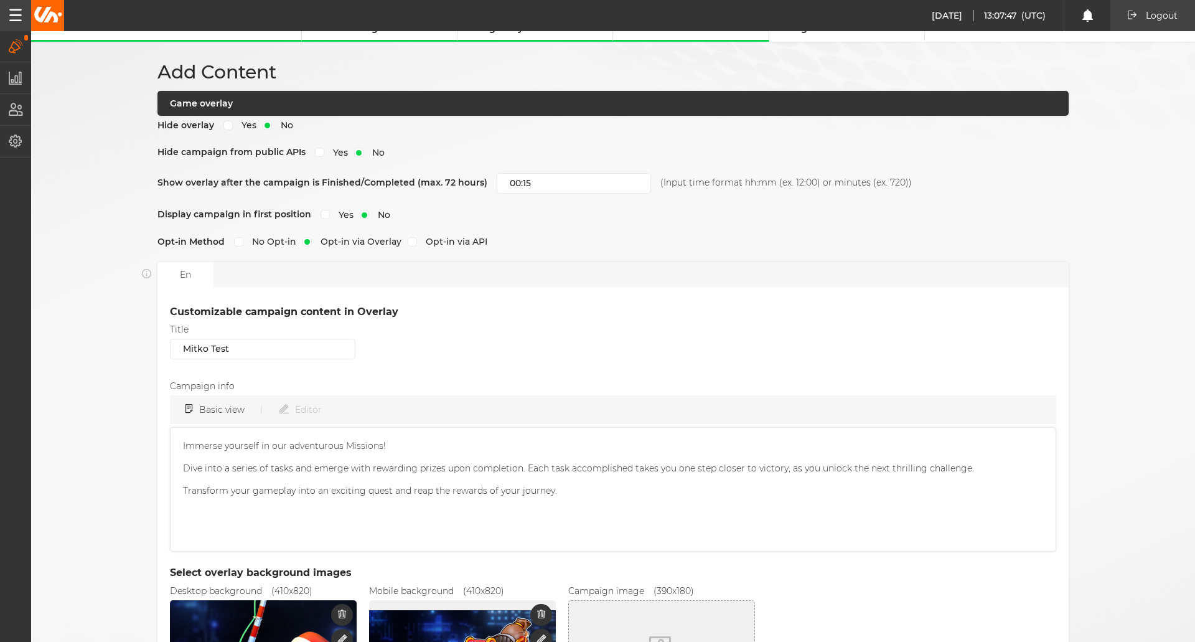
scroll to position [0, 0]
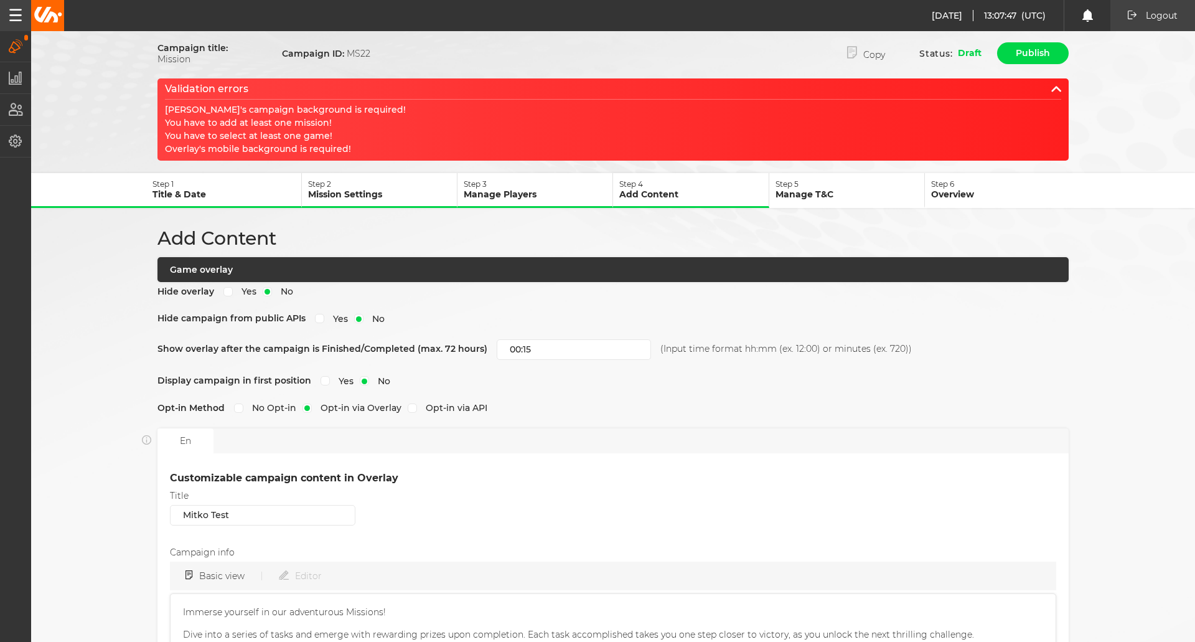
click at [346, 190] on p "Mission Settings" at bounding box center [382, 194] width 149 height 11
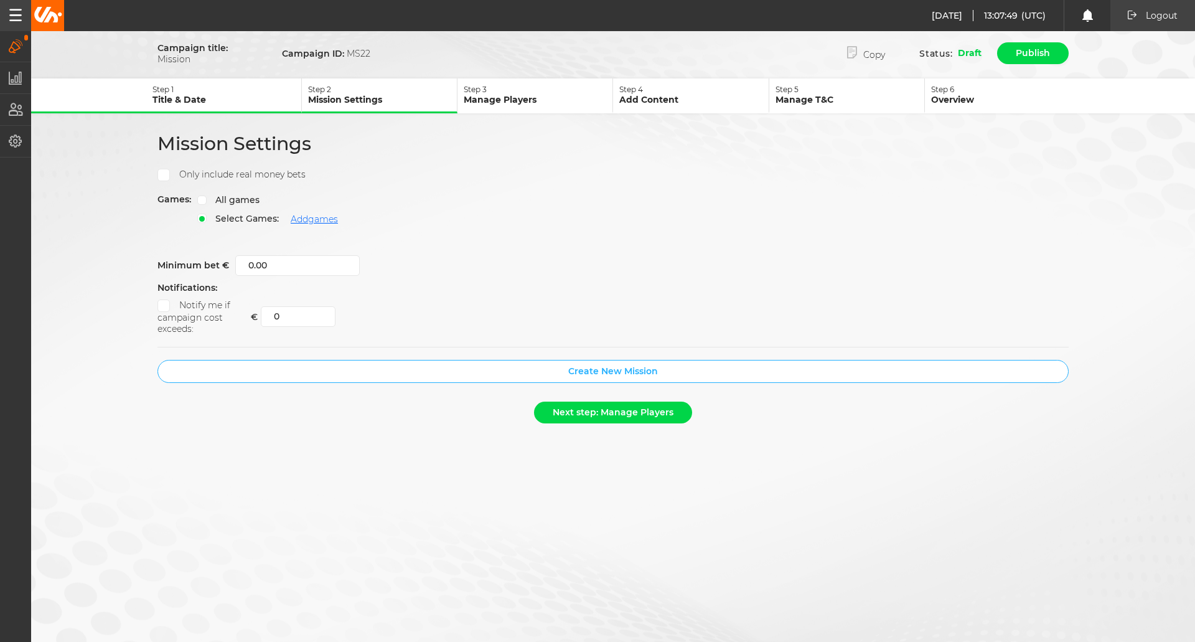
click at [515, 365] on button "Create New Mission" at bounding box center [612, 371] width 911 height 23
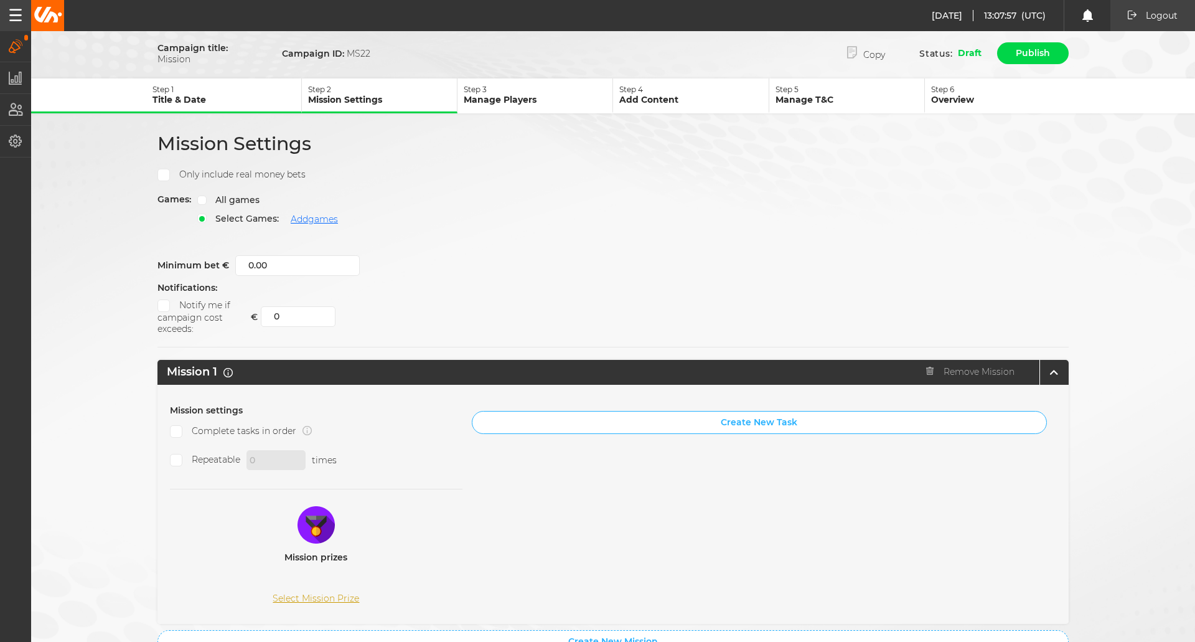
click at [648, 428] on button "Create New Task" at bounding box center [759, 422] width 575 height 23
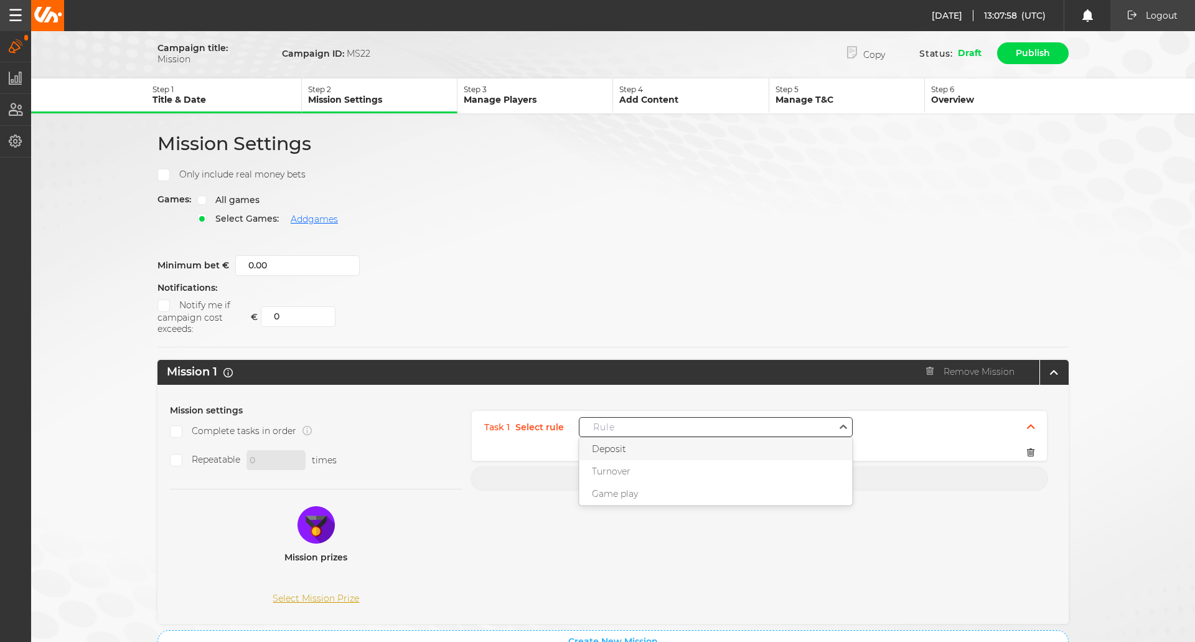
click at [624, 433] on div "Rule" at bounding box center [716, 427] width 274 height 20
click at [614, 496] on span "Game play" at bounding box center [615, 493] width 46 height 11
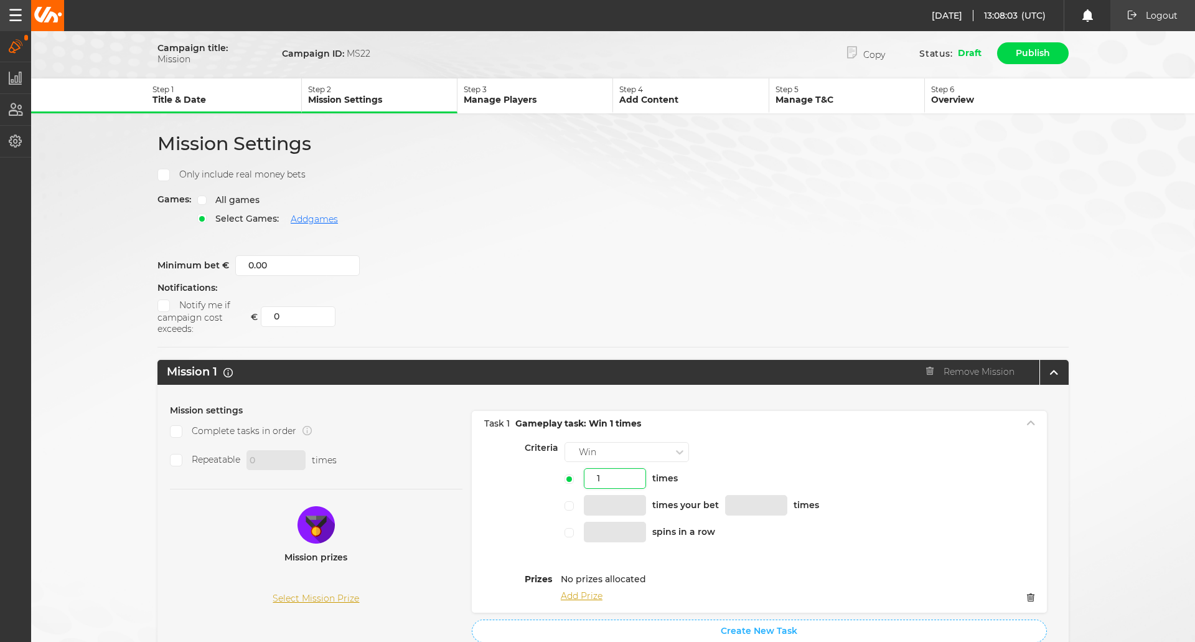
click at [612, 475] on input "1" at bounding box center [615, 478] width 62 height 21
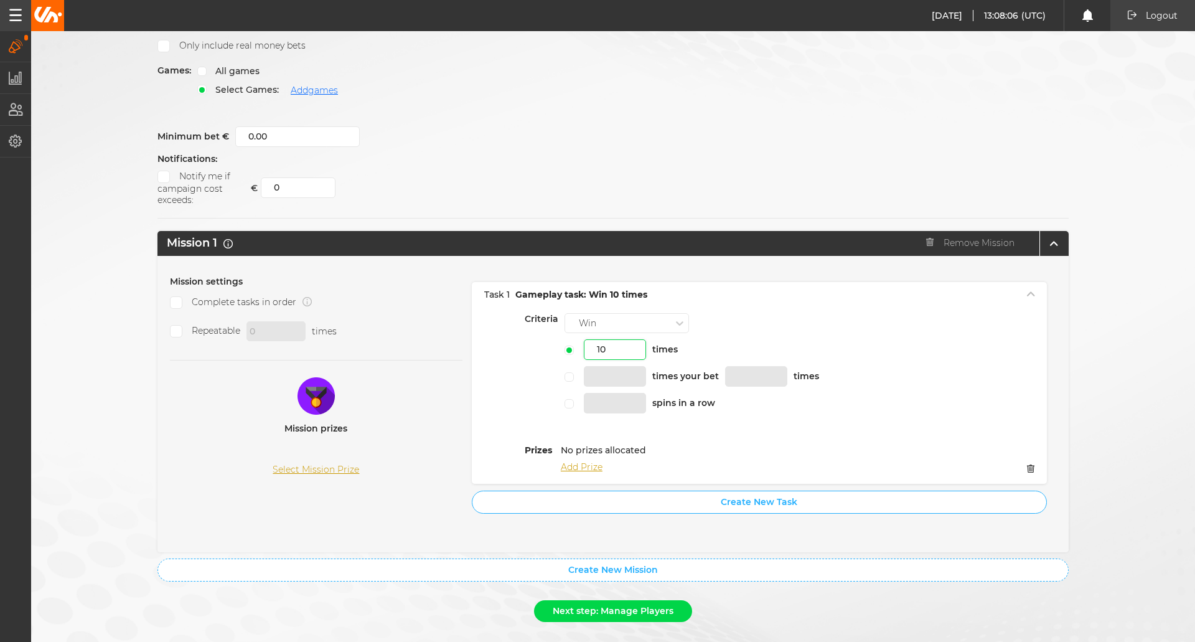
scroll to position [155, 0]
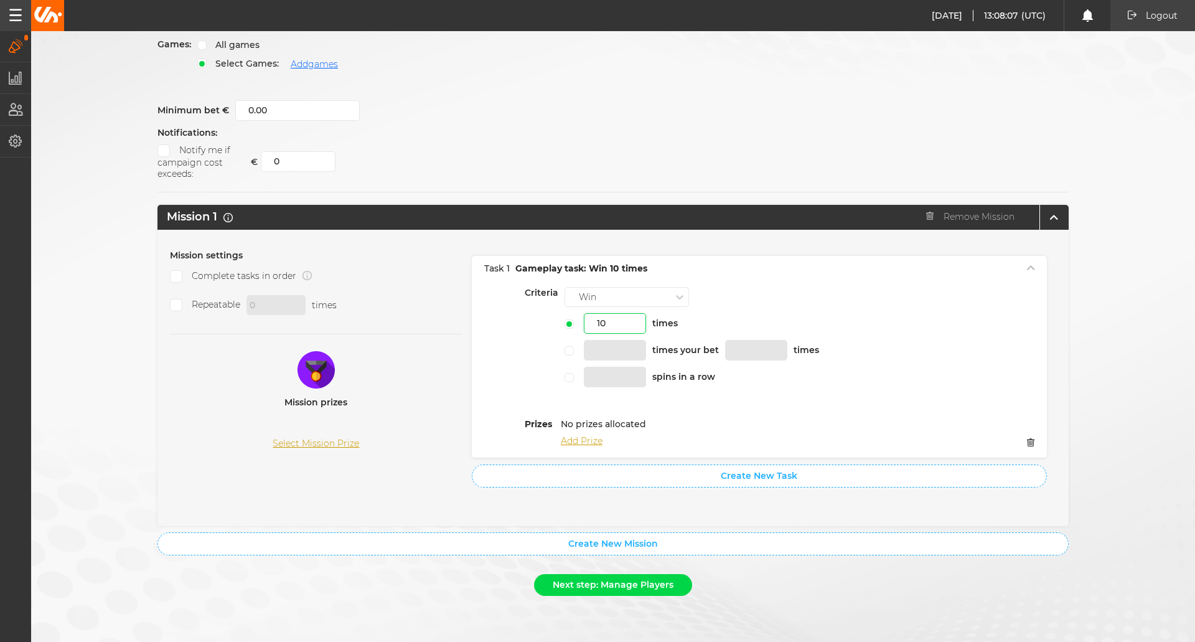
type input "10"
click at [594, 506] on div "Mission settings Complete tasks in order Repeatable 0 times Mission prizes Sele…" at bounding box center [612, 378] width 911 height 296
click at [599, 589] on button "Next step: Manage Players" at bounding box center [613, 585] width 158 height 22
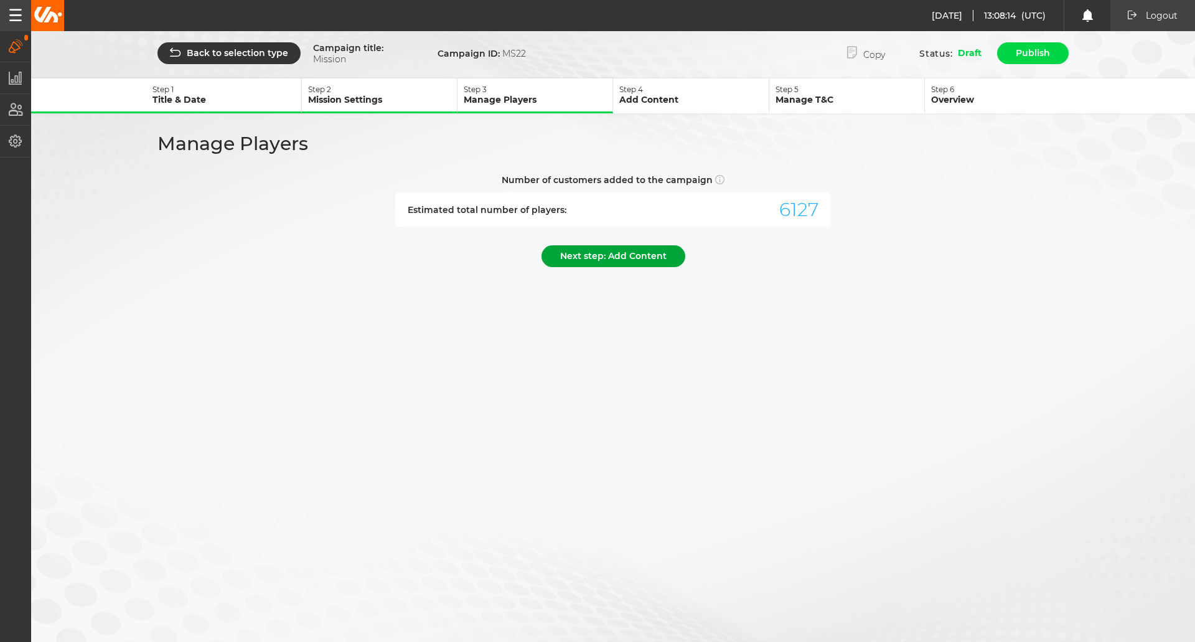
click at [600, 254] on button "Next step: Add Content" at bounding box center [613, 256] width 144 height 22
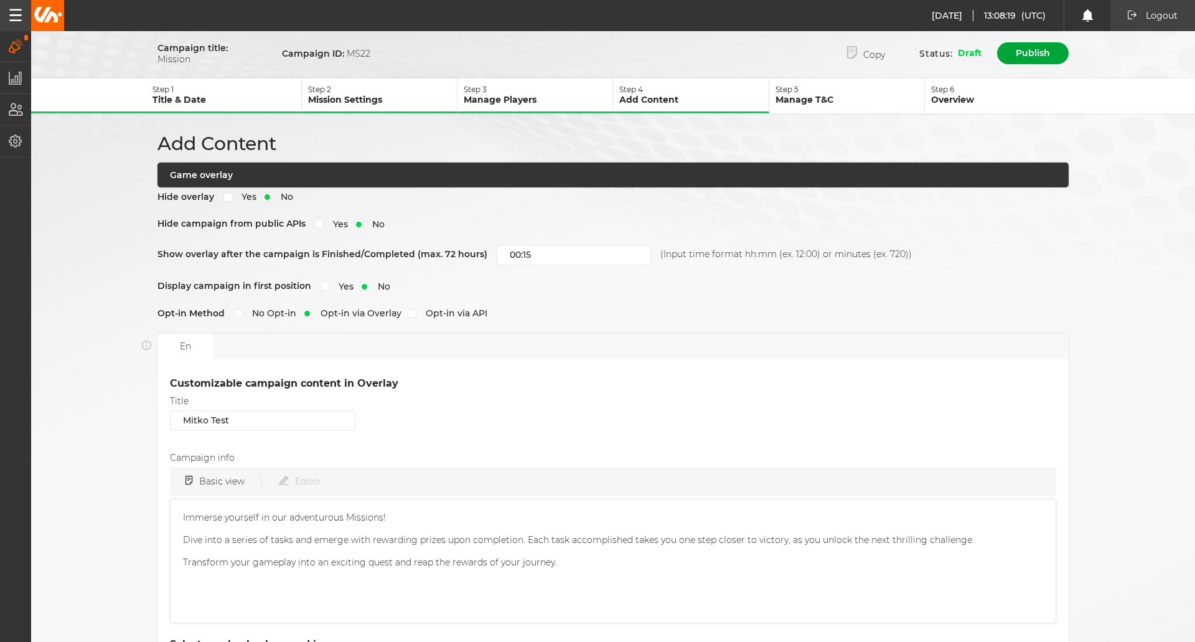
click at [1040, 58] on button "Publish" at bounding box center [1033, 53] width 72 height 22
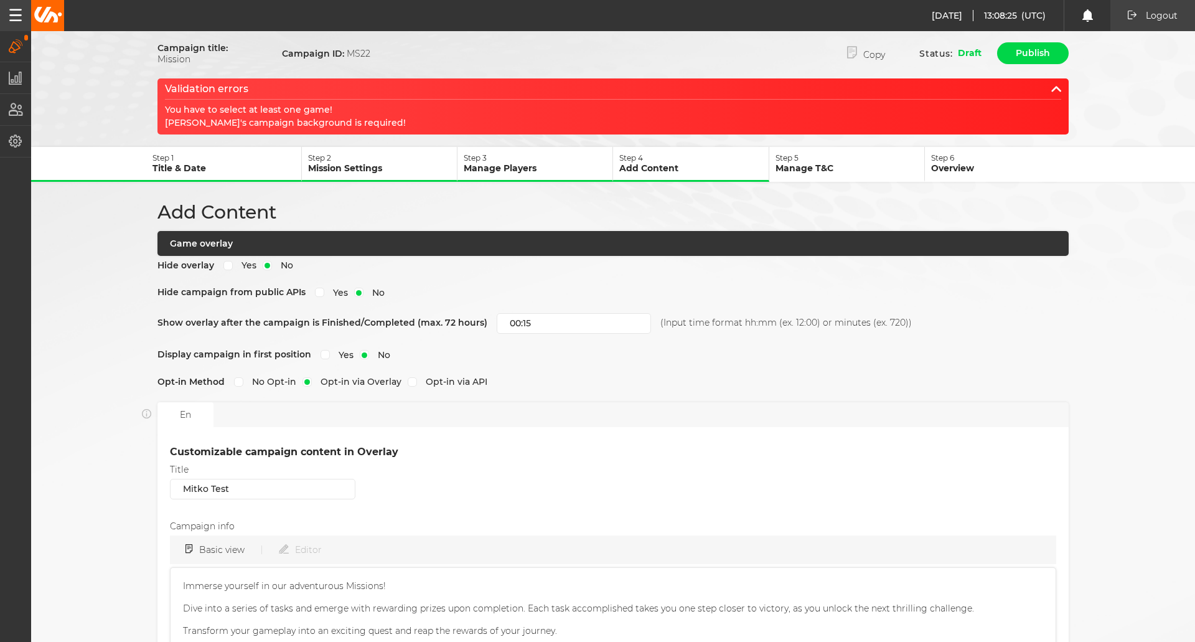
click at [375, 163] on p "Mission Settings" at bounding box center [382, 167] width 149 height 11
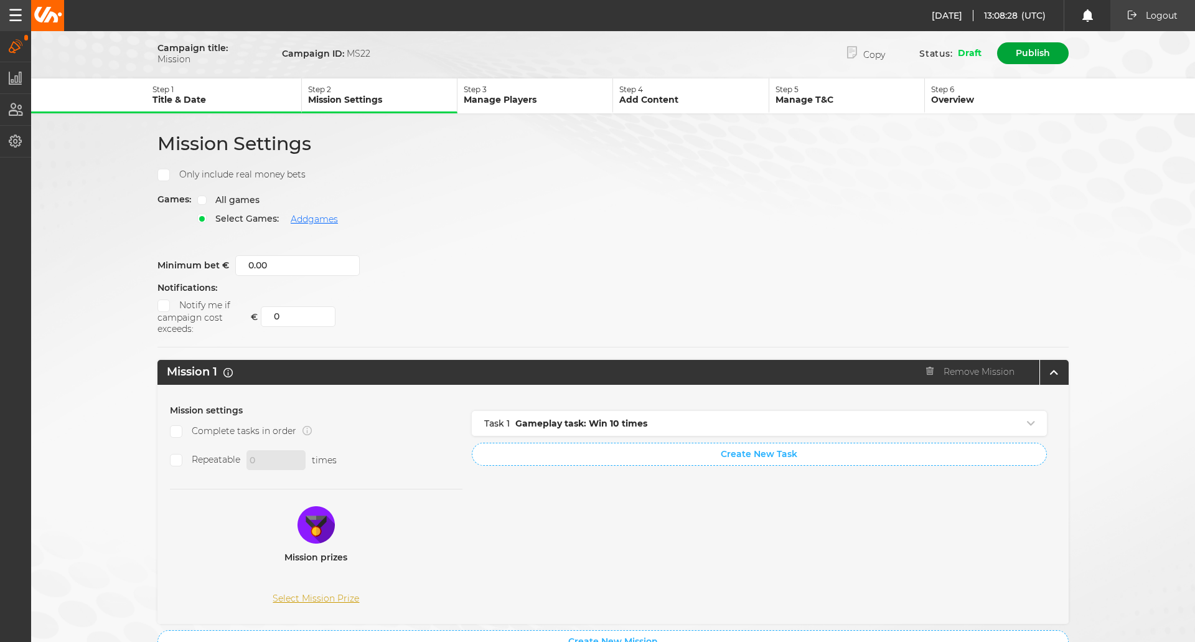
click at [1044, 51] on button "Publish" at bounding box center [1033, 53] width 72 height 22
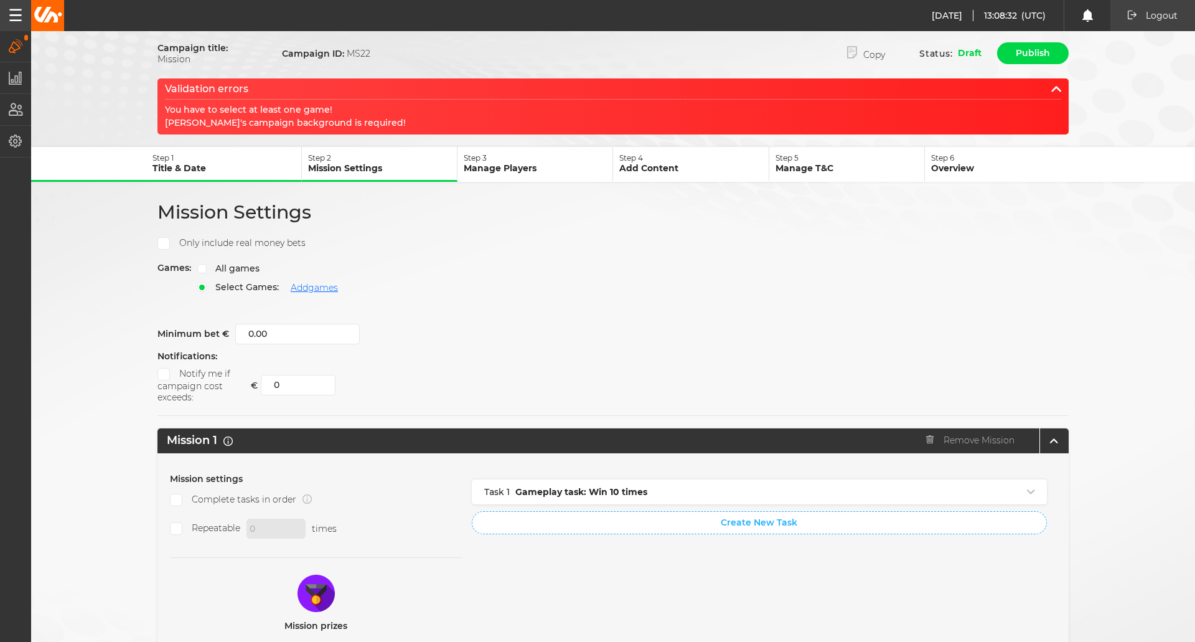
click at [383, 164] on p "Mission Settings" at bounding box center [382, 167] width 149 height 11
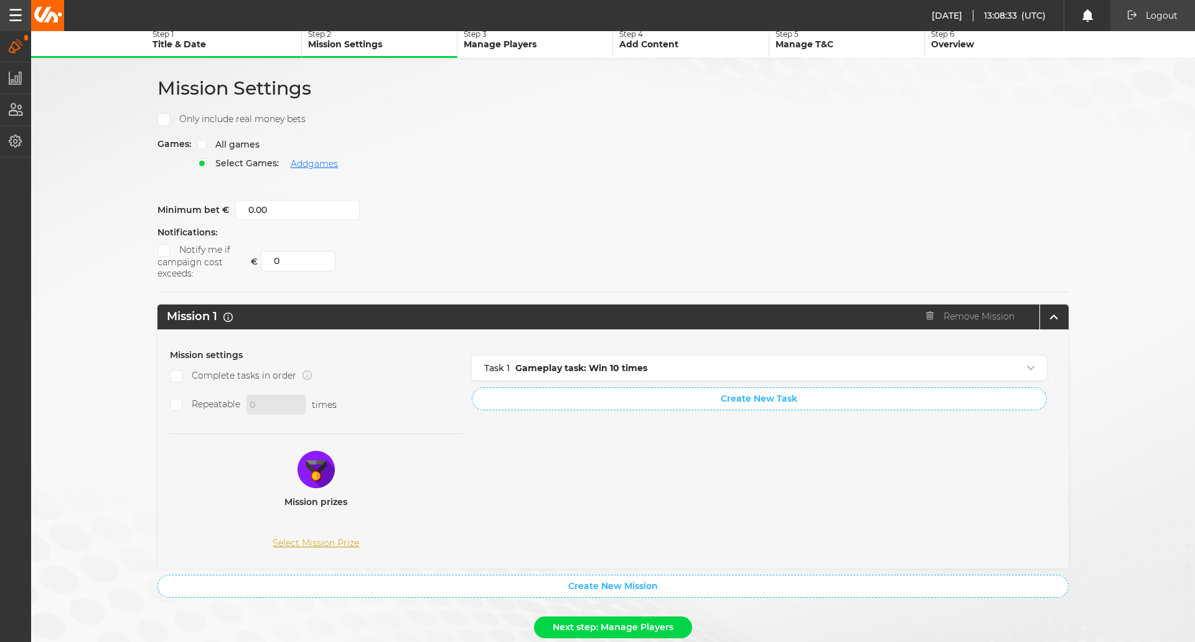
scroll to position [166, 0]
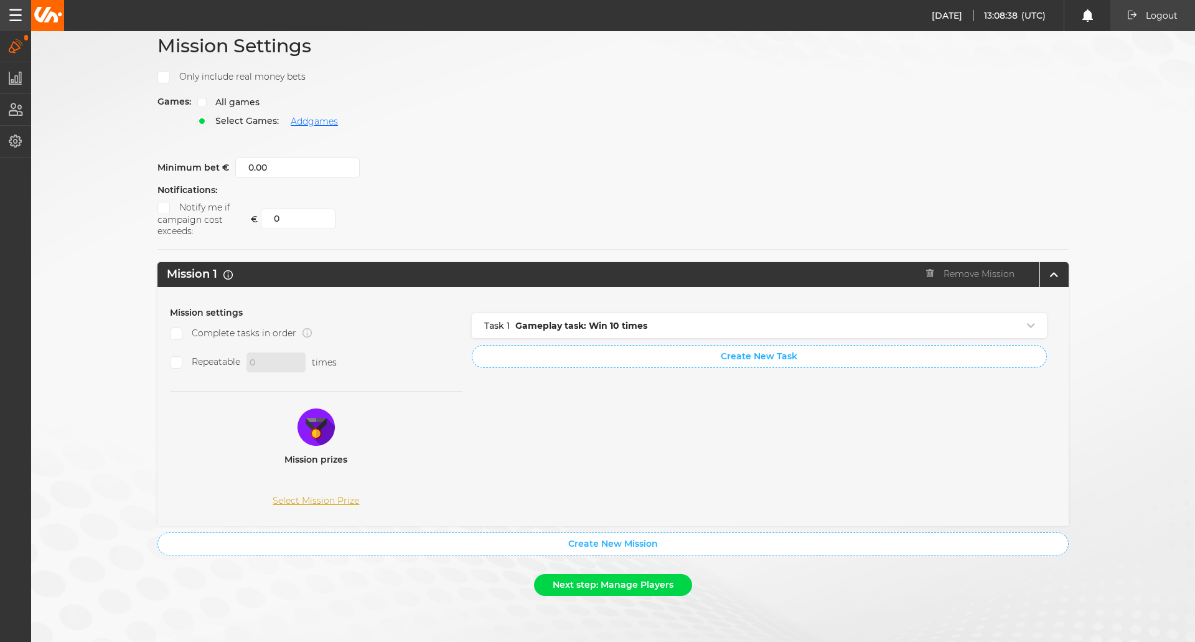
click at [207, 101] on span "All games" at bounding box center [233, 101] width 53 height 11
click at [0, 0] on input "All games" at bounding box center [0, 0] width 0 height 0
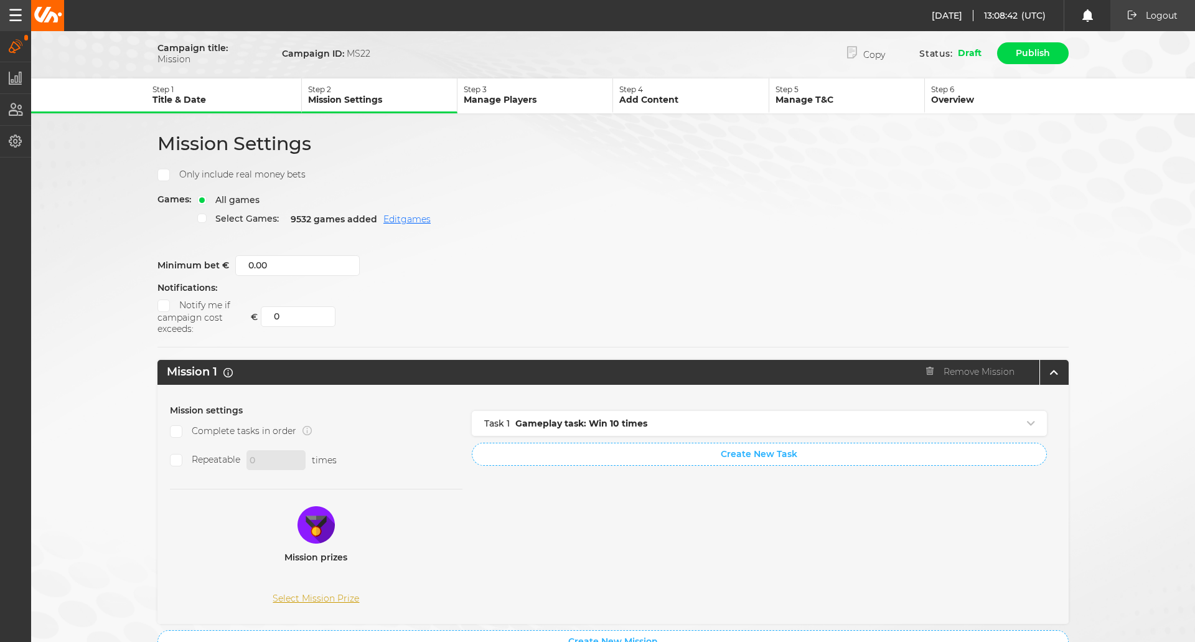
click at [209, 90] on p "Step 1" at bounding box center [226, 89] width 149 height 9
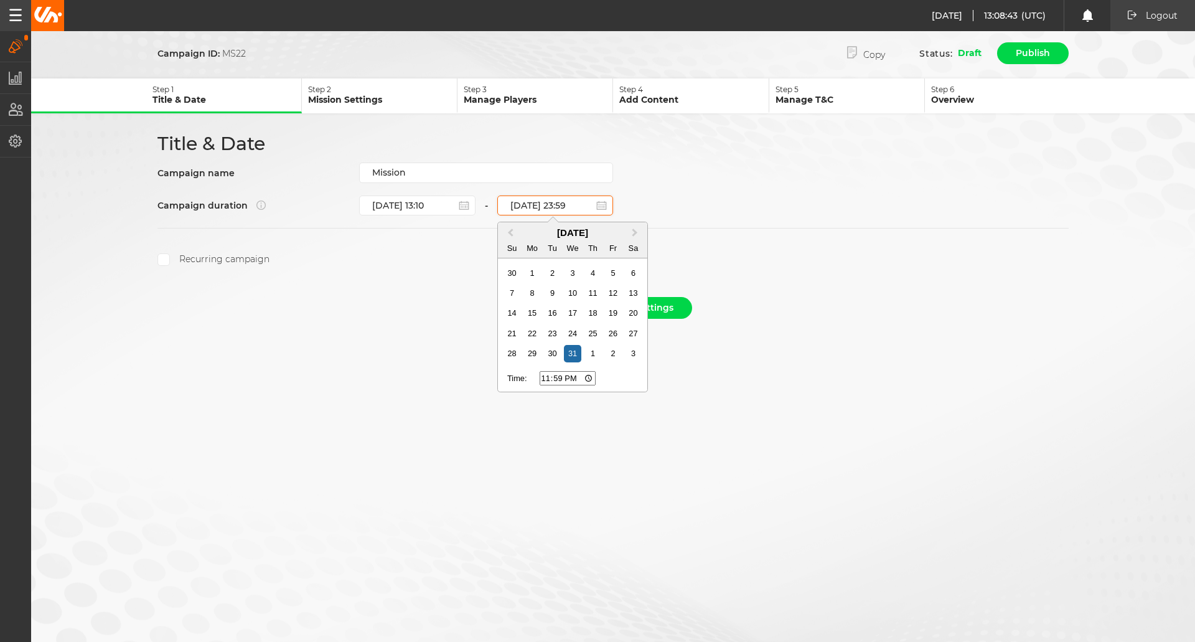
click at [532, 200] on input "31.12.2025 23:59" at bounding box center [555, 205] width 116 height 20
drag, startPoint x: 520, startPoint y: 230, endPoint x: 510, endPoint y: 232, distance: 9.7
click at [510, 232] on div "Previous Month Next Month December 2025 Su Mo Tu We Th Fr Sa 30 1 2 3 4 5 6 7 8…" at bounding box center [572, 307] width 151 height 170
click at [510, 232] on span "Previous Month" at bounding box center [510, 233] width 0 height 14
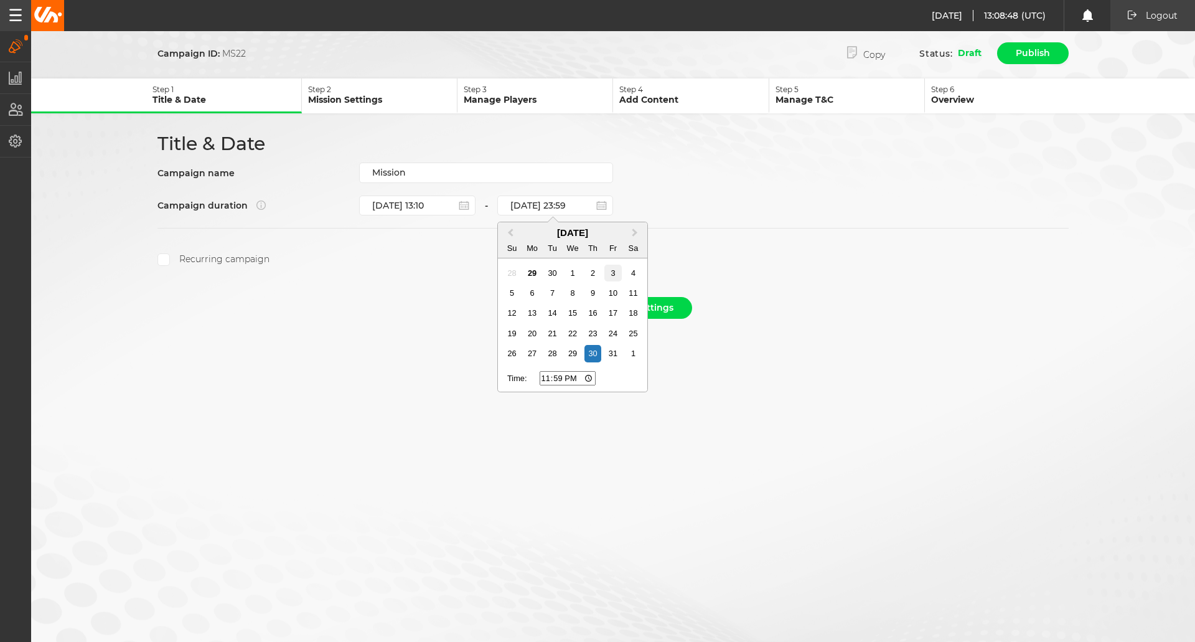
click at [610, 274] on div "3" at bounding box center [612, 272] width 17 height 17
type input "03.10.2025 23:59"
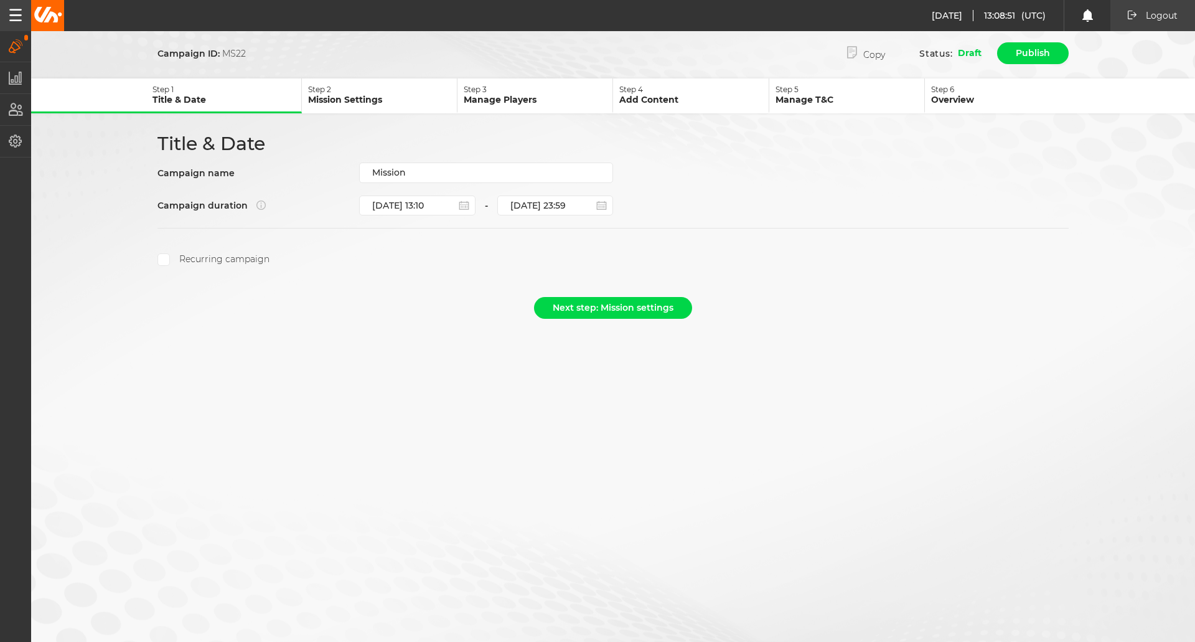
click at [672, 106] on button "Step 4 Add Content" at bounding box center [691, 95] width 156 height 35
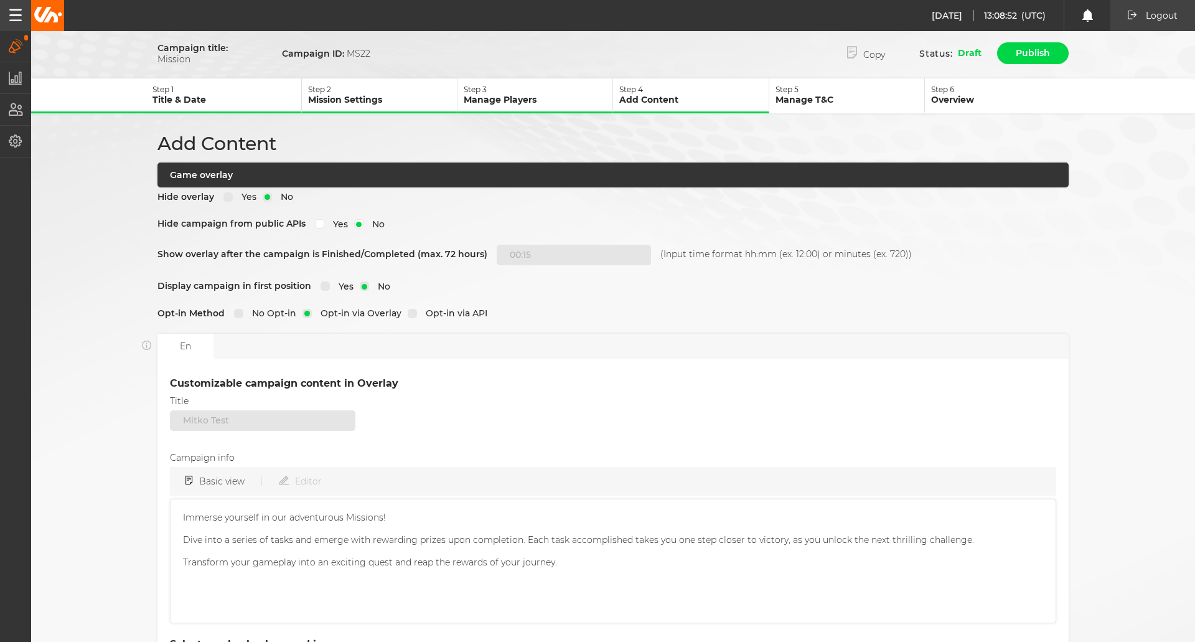
scroll to position [281, 0]
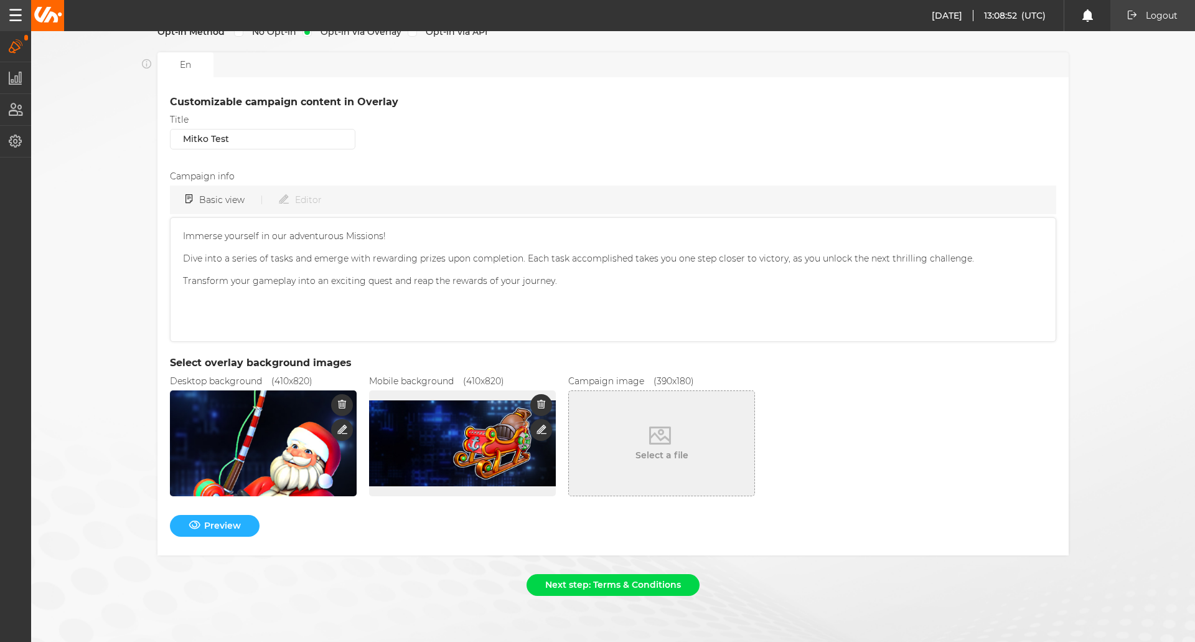
click at [637, 473] on button "Select a file" at bounding box center [661, 443] width 185 height 105
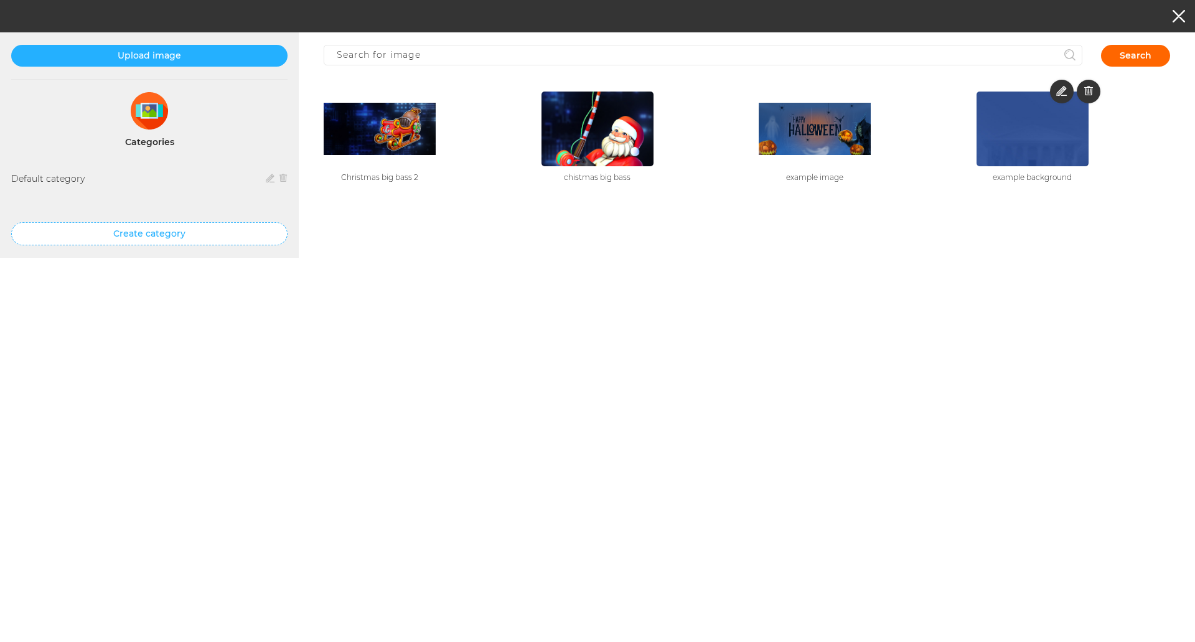
click at [993, 136] on img at bounding box center [1032, 129] width 112 height 224
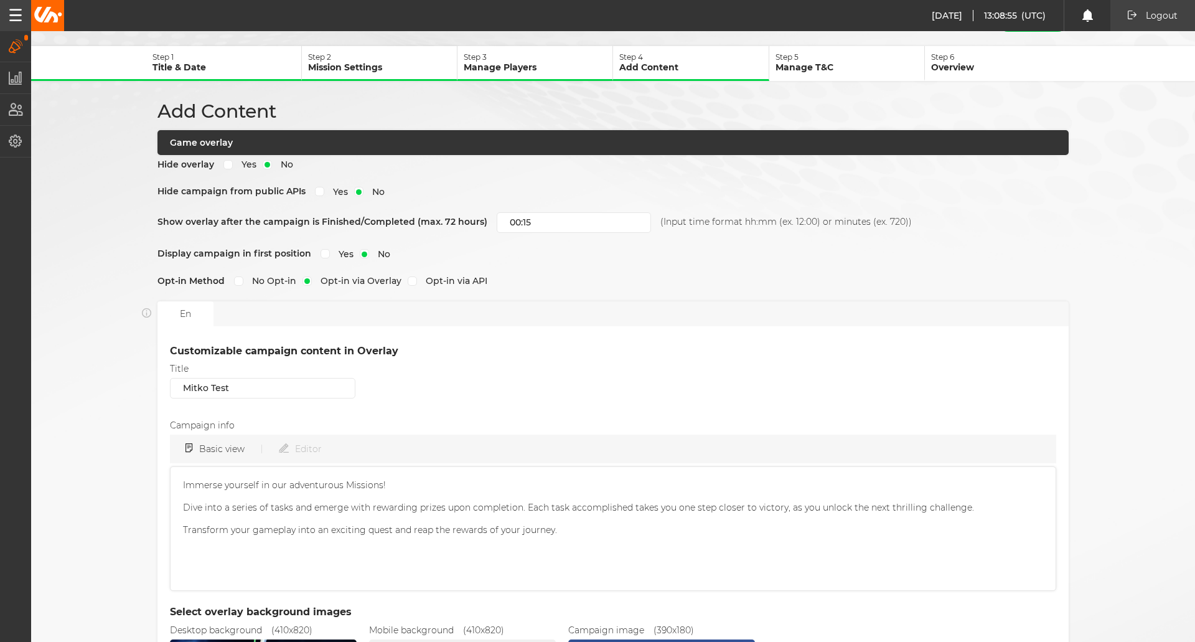
scroll to position [0, 0]
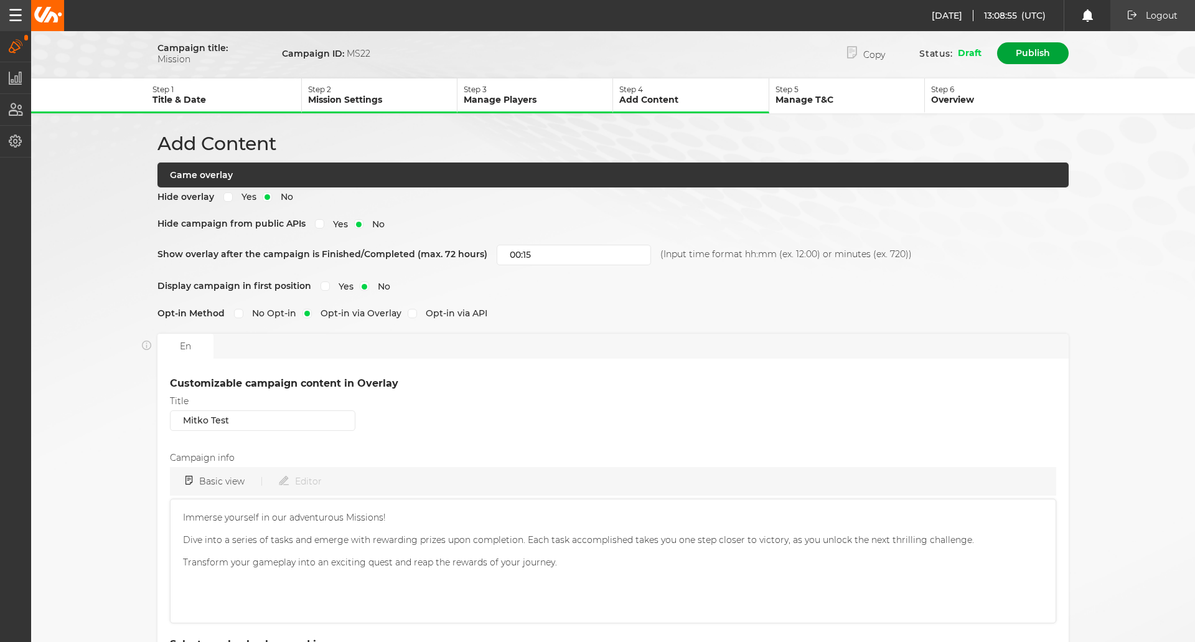
click at [1022, 49] on button "Publish" at bounding box center [1033, 53] width 72 height 22
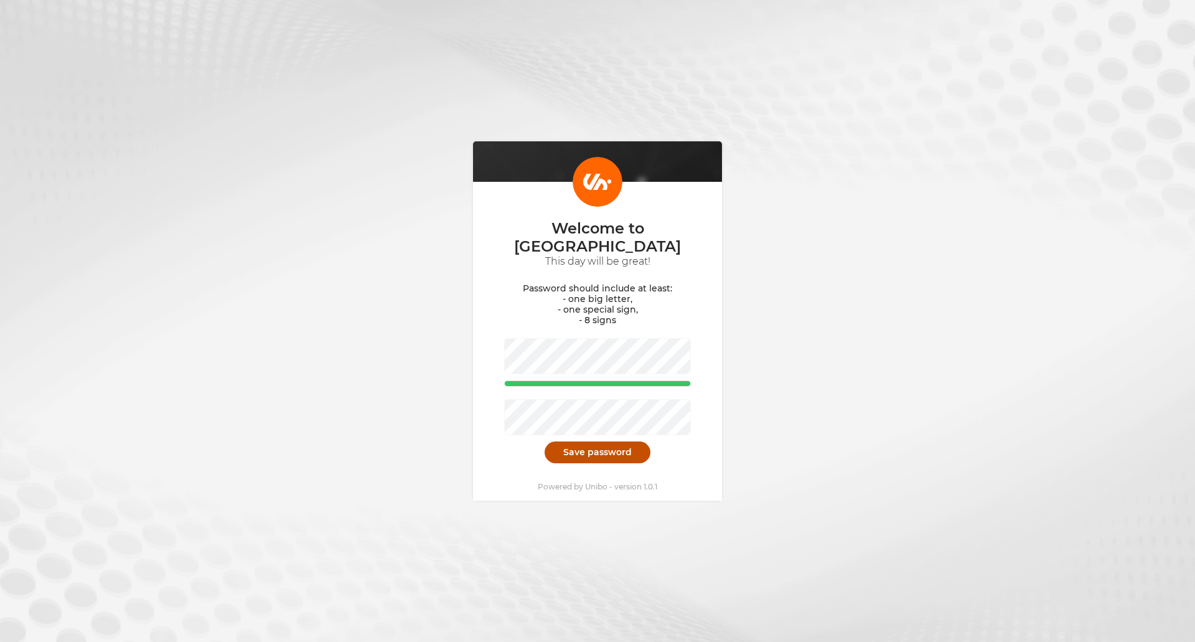
click at [571, 447] on button "Save password" at bounding box center [597, 452] width 106 height 22
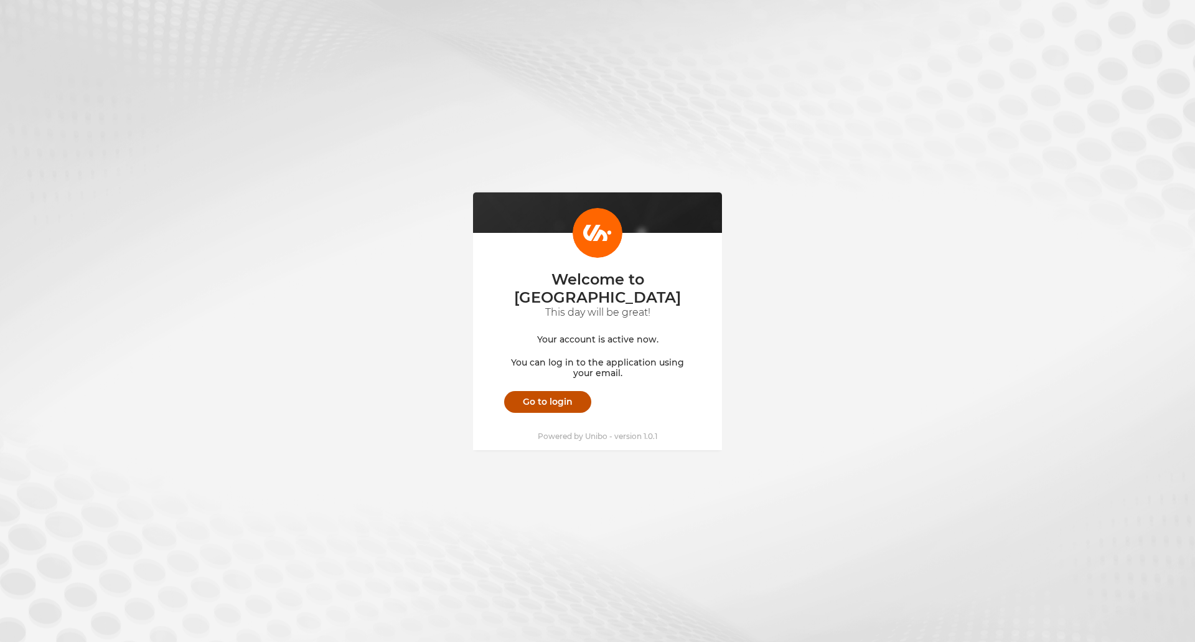
click at [544, 394] on link "Go to login" at bounding box center [547, 402] width 87 height 22
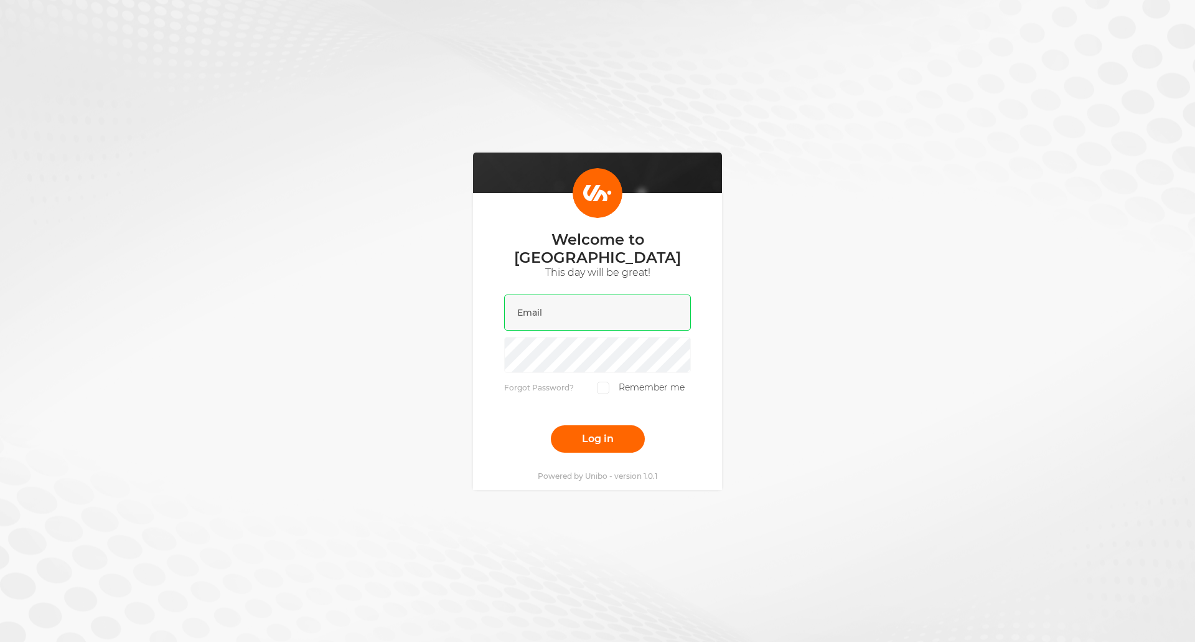
click at [563, 319] on input "email" at bounding box center [597, 312] width 187 height 36
click at [559, 305] on input "email" at bounding box center [597, 312] width 187 height 36
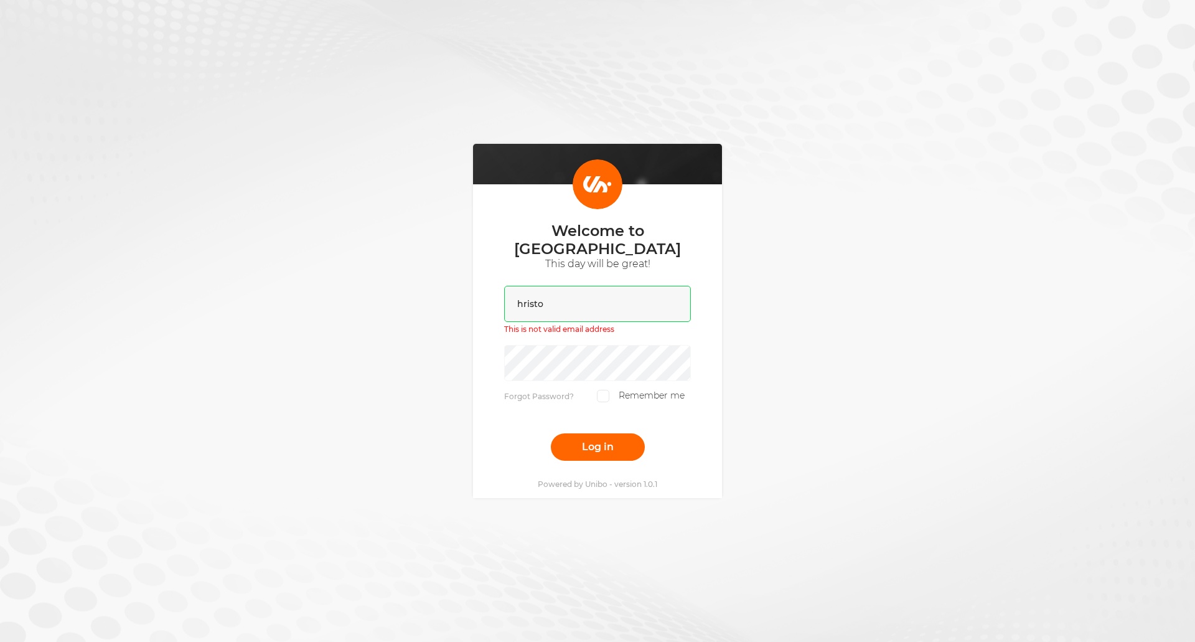
click at [558, 291] on input "hristo" at bounding box center [597, 304] width 187 height 36
paste input ".[EMAIL_ADDRESS][DOMAIN_NAME]"
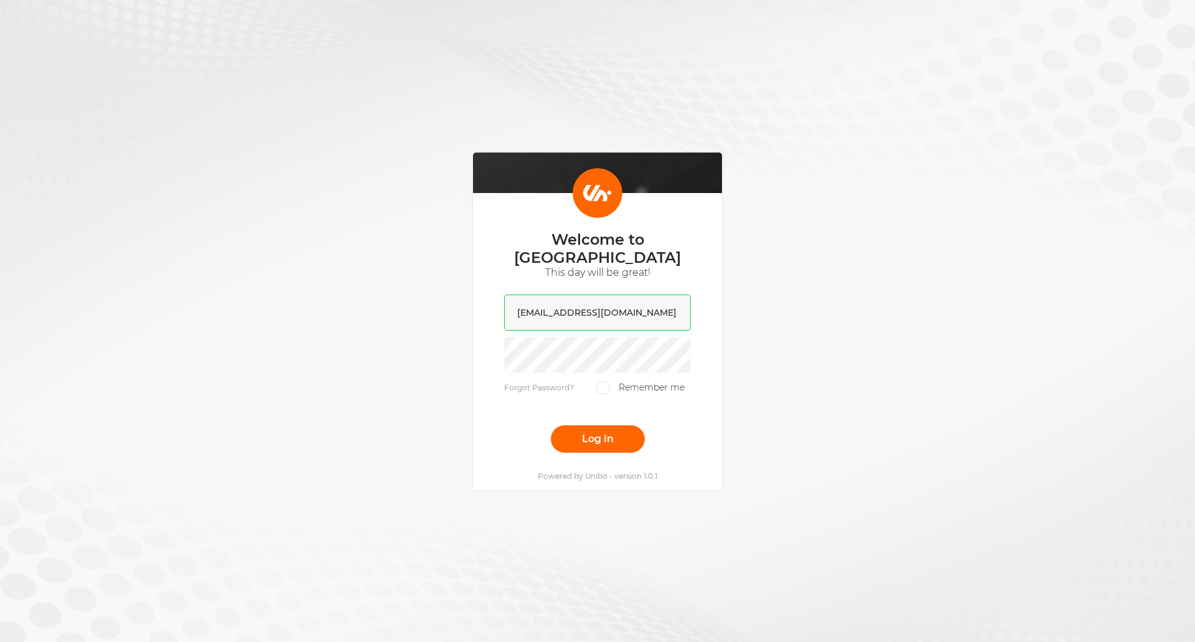
type input "[EMAIL_ADDRESS][DOMAIN_NAME]"
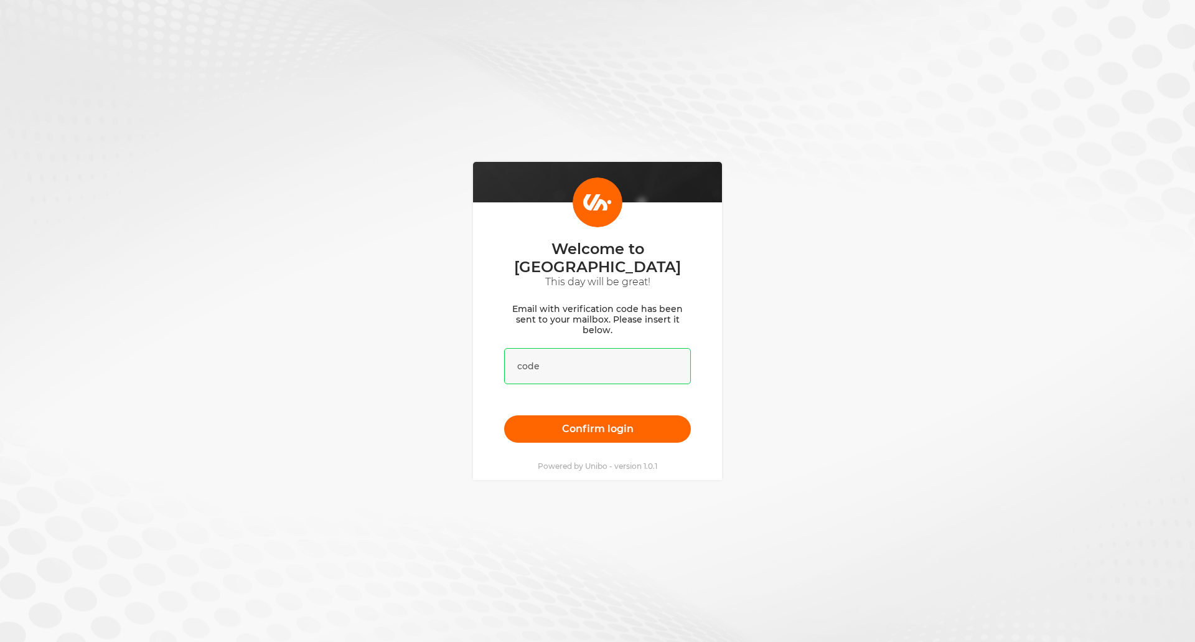
click at [556, 348] on input "text" at bounding box center [597, 366] width 187 height 36
paste input "567016"
type input "567016"
click at [573, 423] on button "Confirm login" at bounding box center [597, 428] width 187 height 27
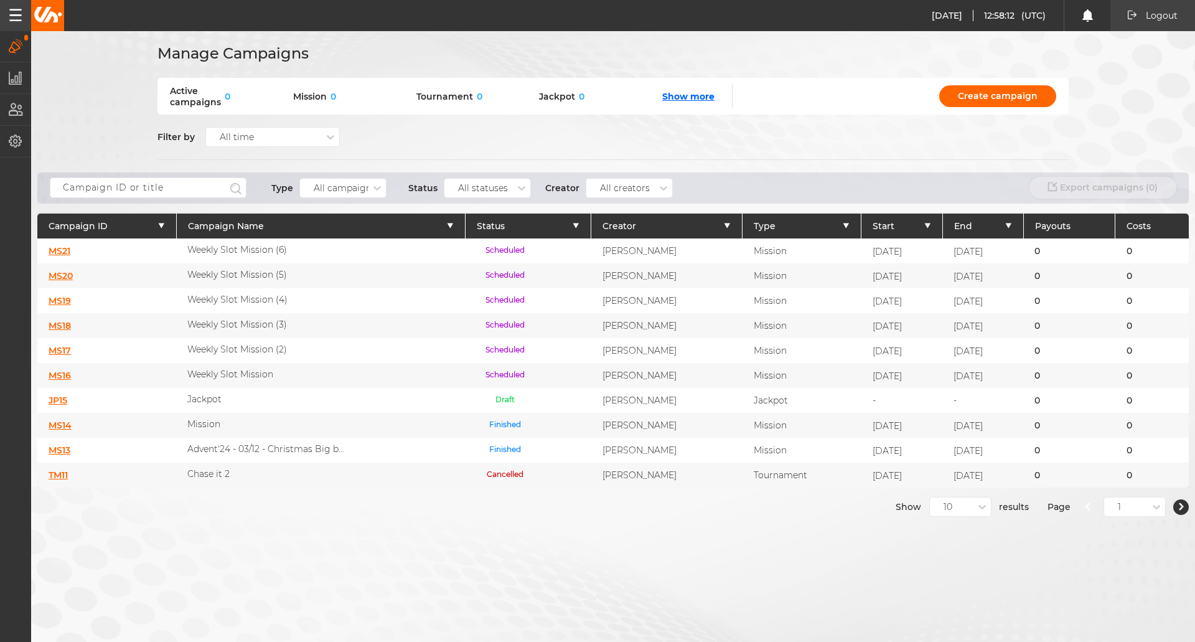
click at [1162, 13] on button "Logout" at bounding box center [1152, 15] width 85 height 31
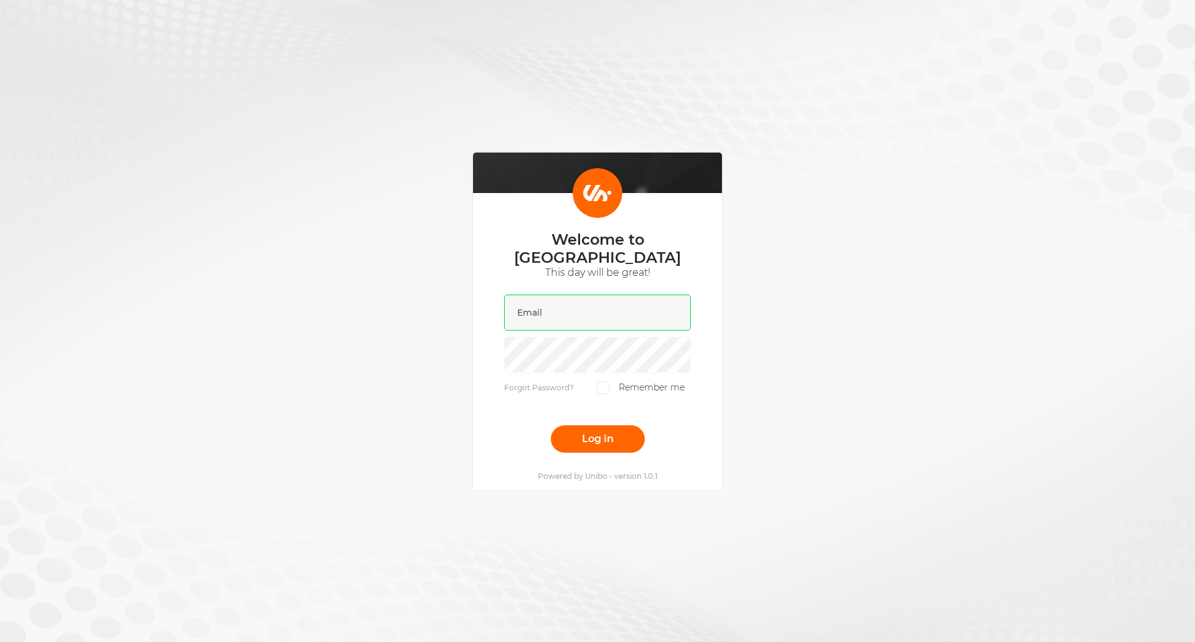
click at [605, 309] on input "email" at bounding box center [597, 312] width 187 height 36
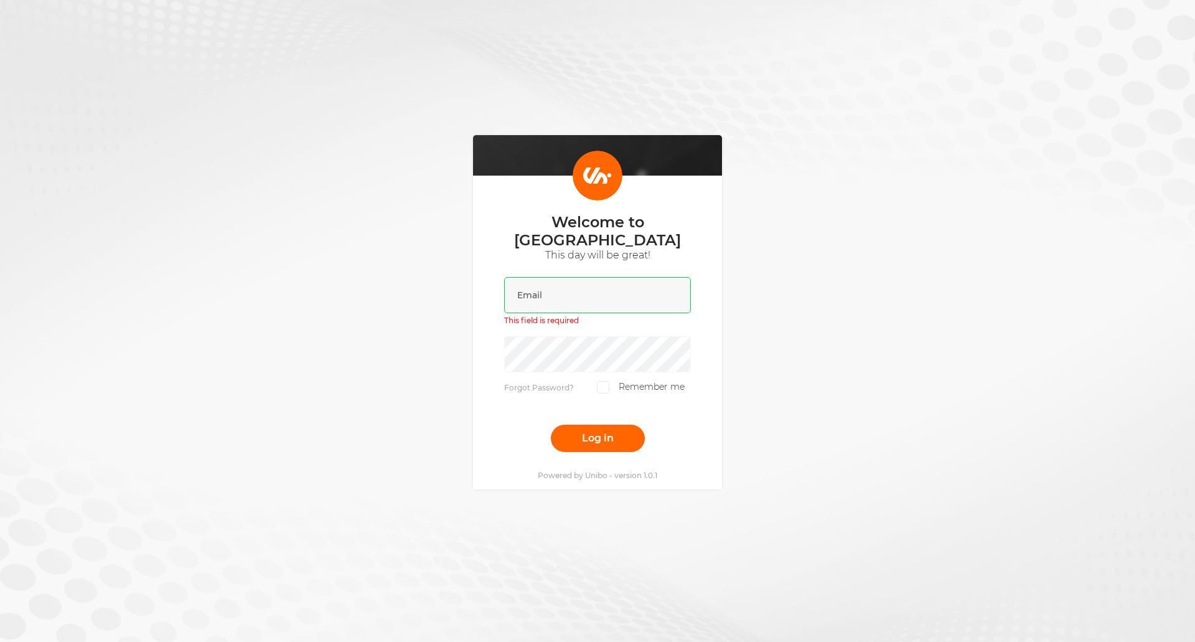
click at [546, 285] on input "email" at bounding box center [597, 295] width 187 height 36
paste input "[EMAIL_ADDRESS][DOMAIN_NAME]"
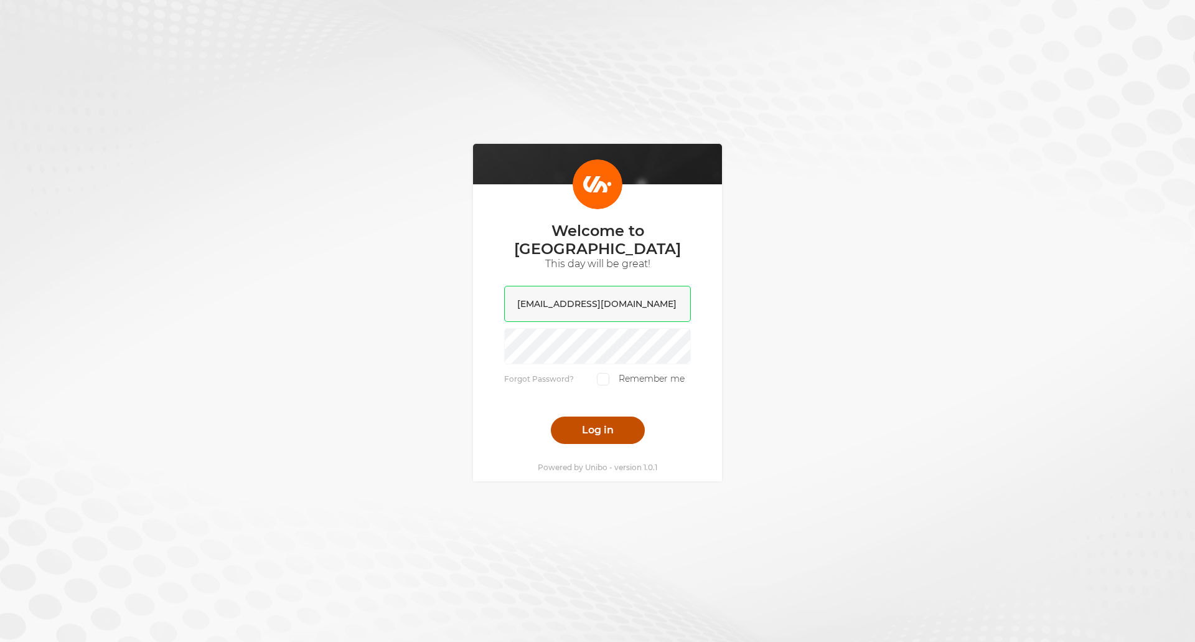
type input "[EMAIL_ADDRESS][DOMAIN_NAME]"
click at [600, 418] on button "Log in" at bounding box center [598, 429] width 94 height 27
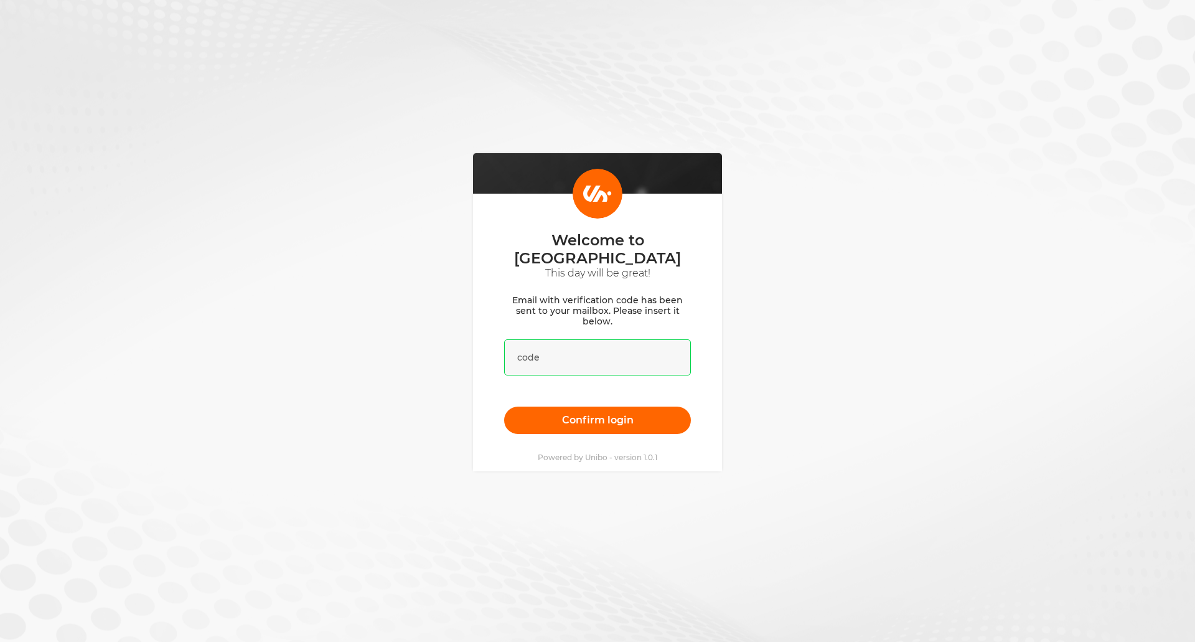
click at [546, 339] on input "text" at bounding box center [597, 357] width 187 height 36
click at [546, 340] on input "text" at bounding box center [597, 357] width 187 height 36
paste input "352234"
type input "352234"
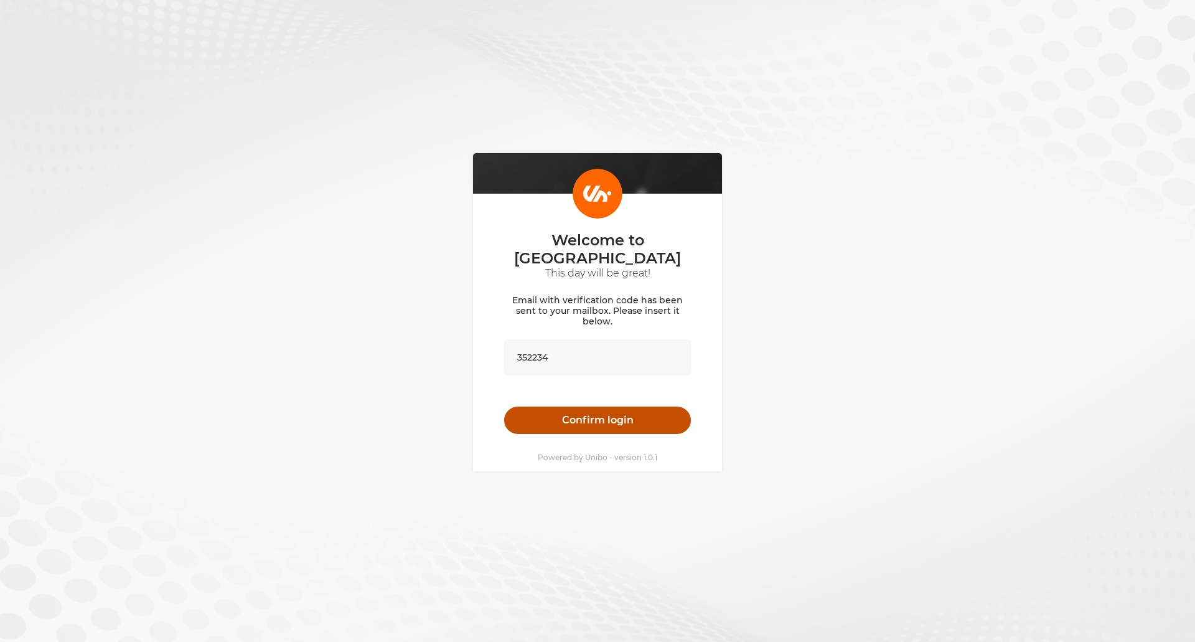
click at [574, 416] on button "Confirm login" at bounding box center [597, 419] width 187 height 27
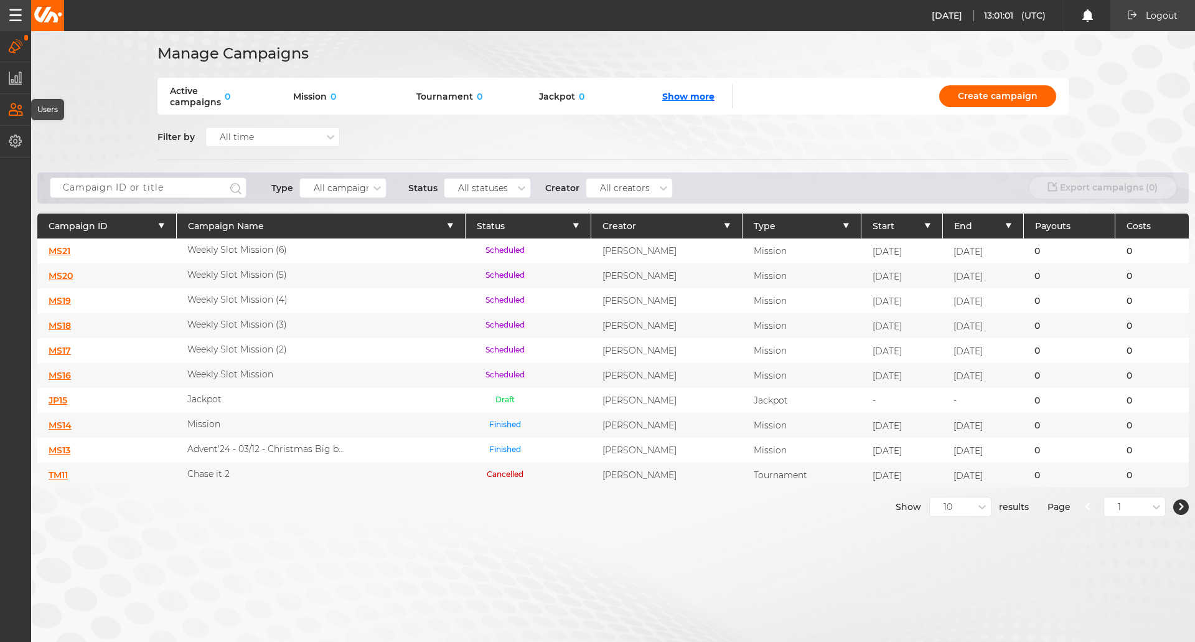
click at [16, 109] on icon "button" at bounding box center [16, 110] width 14 height 14
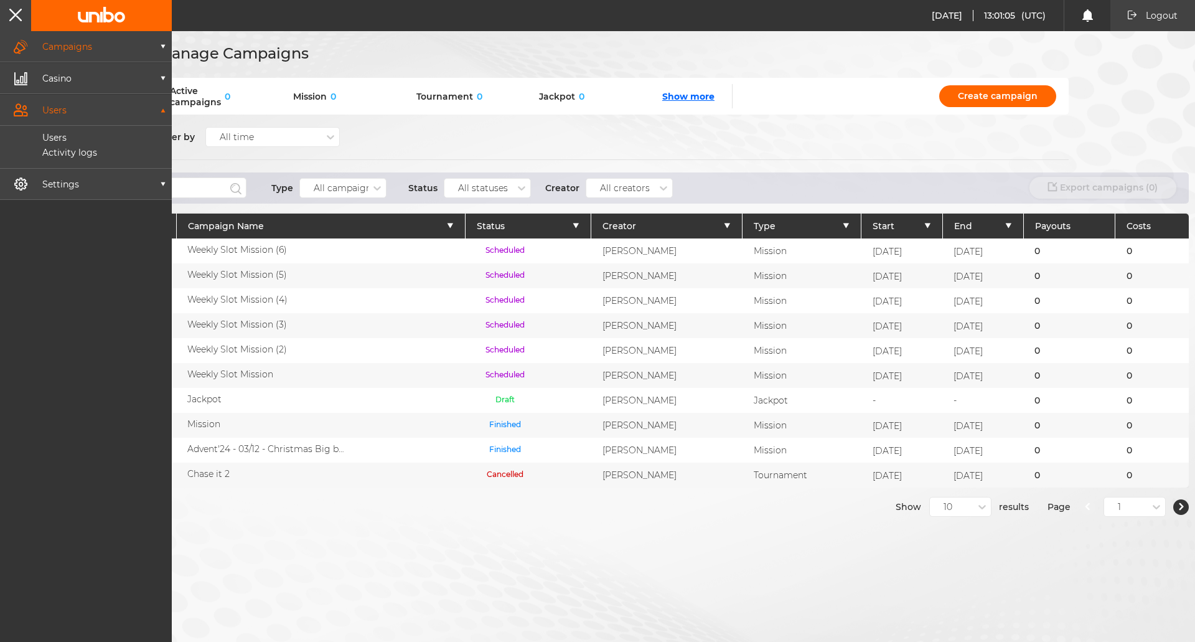
click at [69, 243] on div "Logout [DATE] 16:01:05 Campaigns Manage campaigns Create campaign Content templ…" at bounding box center [86, 336] width 172 height 610
click at [541, 37] on div "Manage Campaigns Active campaigns 0 Mission 0 Tournament 0 Jackpot 0 Show more …" at bounding box center [597, 258] width 1195 height 516
click at [7, 19] on button "button" at bounding box center [15, 15] width 31 height 31
